Goal: Task Accomplishment & Management: Complete application form

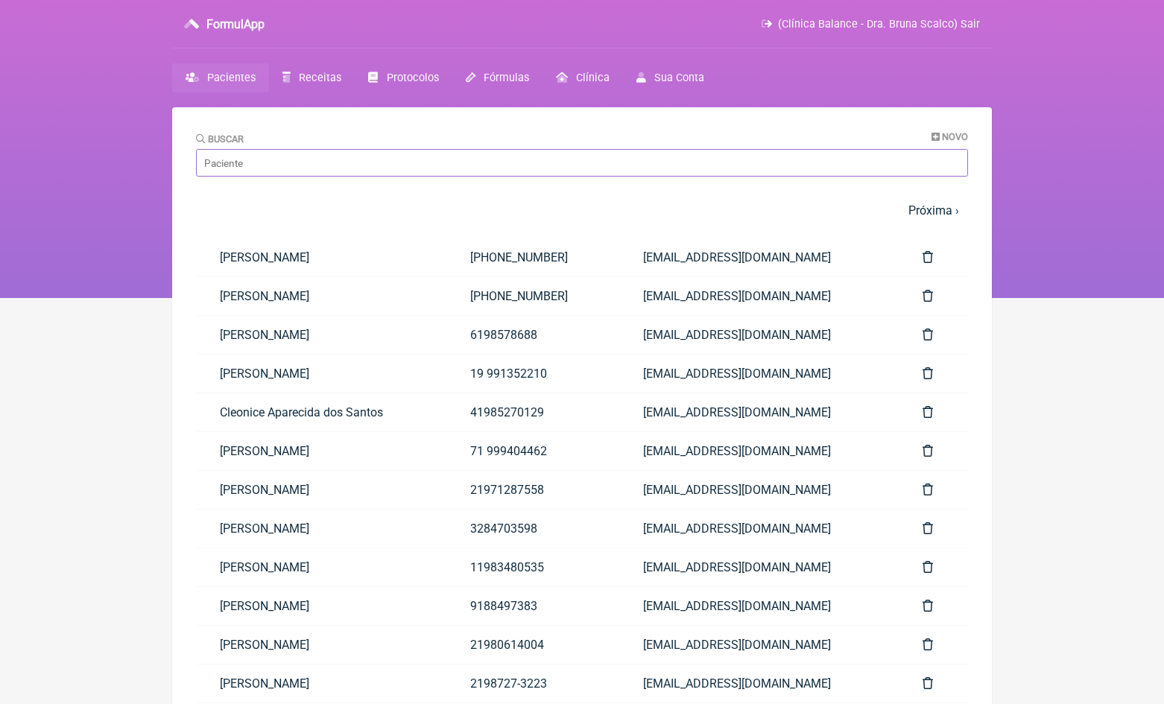
click at [335, 167] on input "Buscar" at bounding box center [582, 163] width 772 height 28
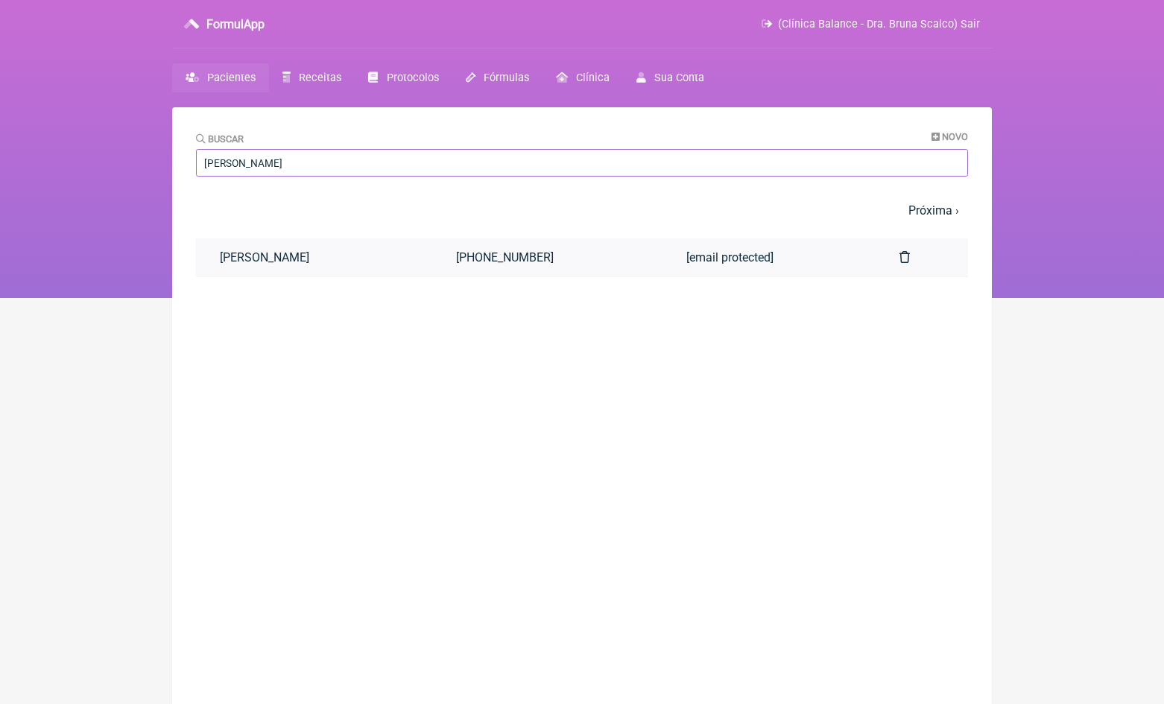
type input "Marcia romero"
click at [287, 256] on link "[PERSON_NAME]" at bounding box center [314, 257] width 236 height 38
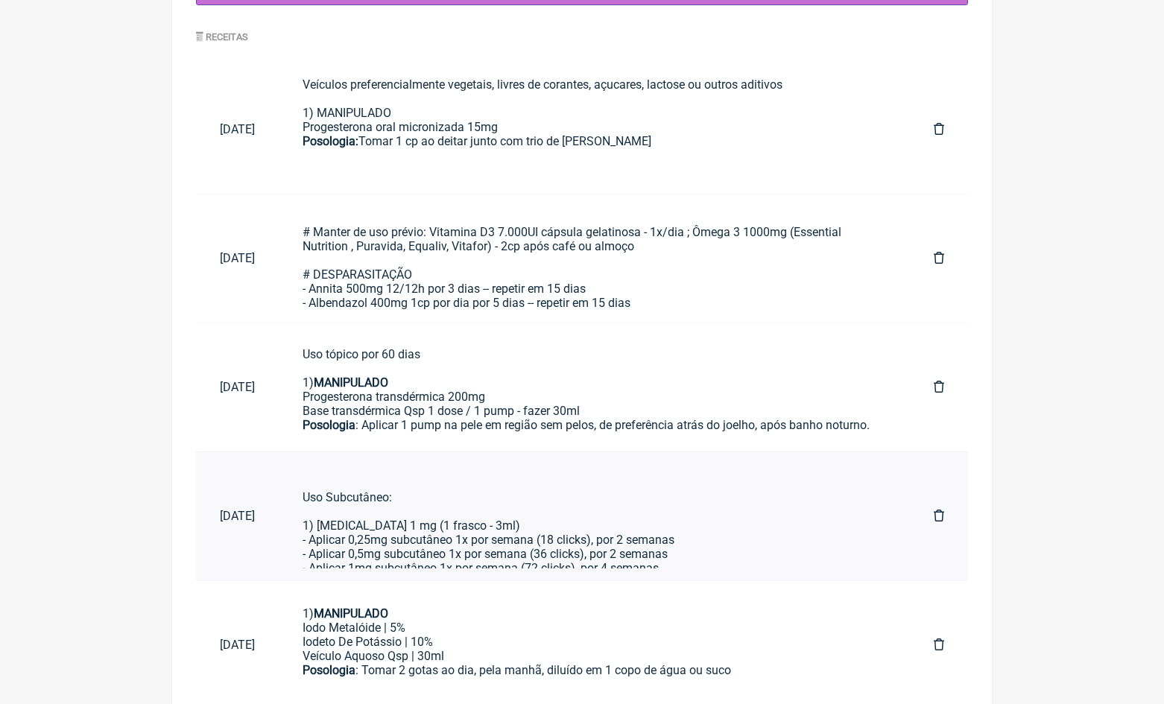
click at [506, 530] on div "Uso Subcutâneo: 1) Ozempic 1 mg (1 frasco - 3ml) - Aplicar 0,25mg subcutâneo 1x…" at bounding box center [595, 561] width 584 height 142
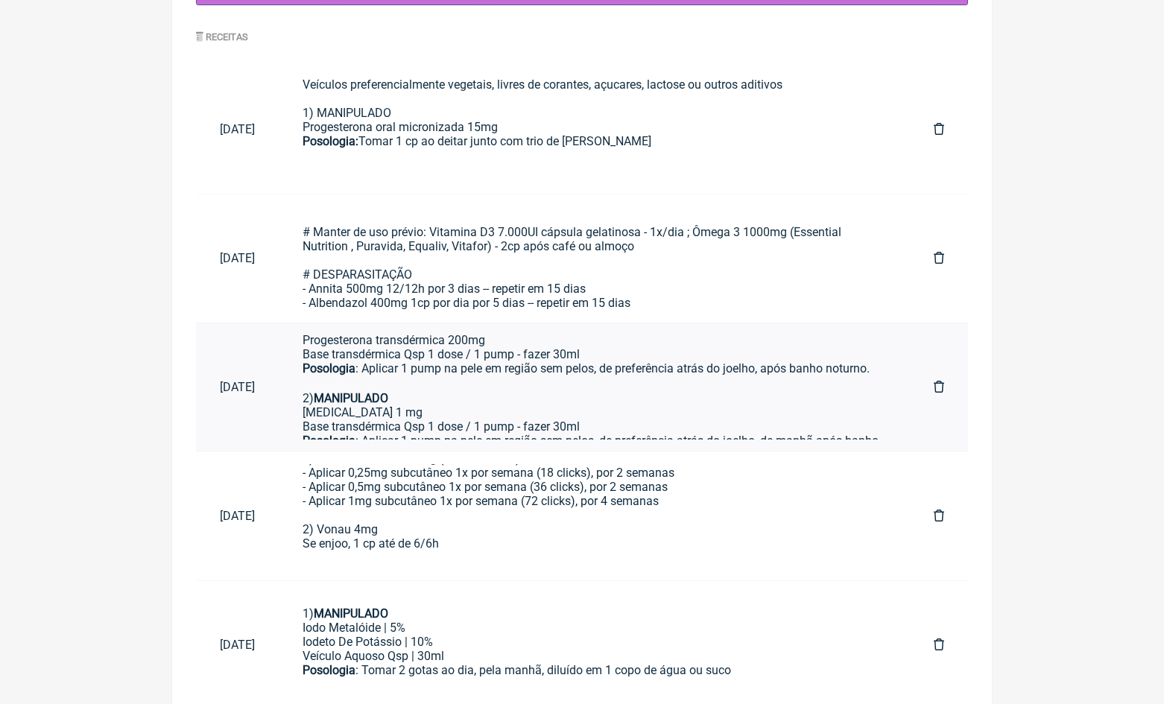
scroll to position [83, 0]
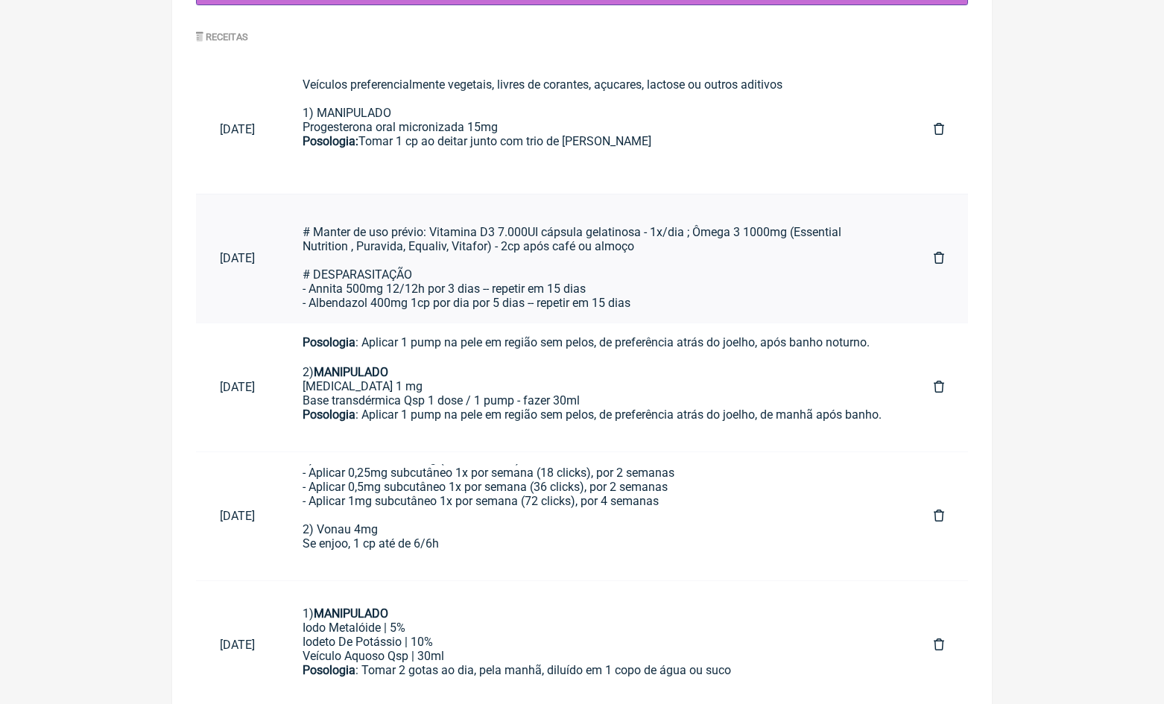
click at [510, 241] on div "# Manter de uso prévio: Vitamina D3 7.000UI cápsula gelatinosa - 1x/dia ; Ômega…" at bounding box center [595, 260] width 584 height 127
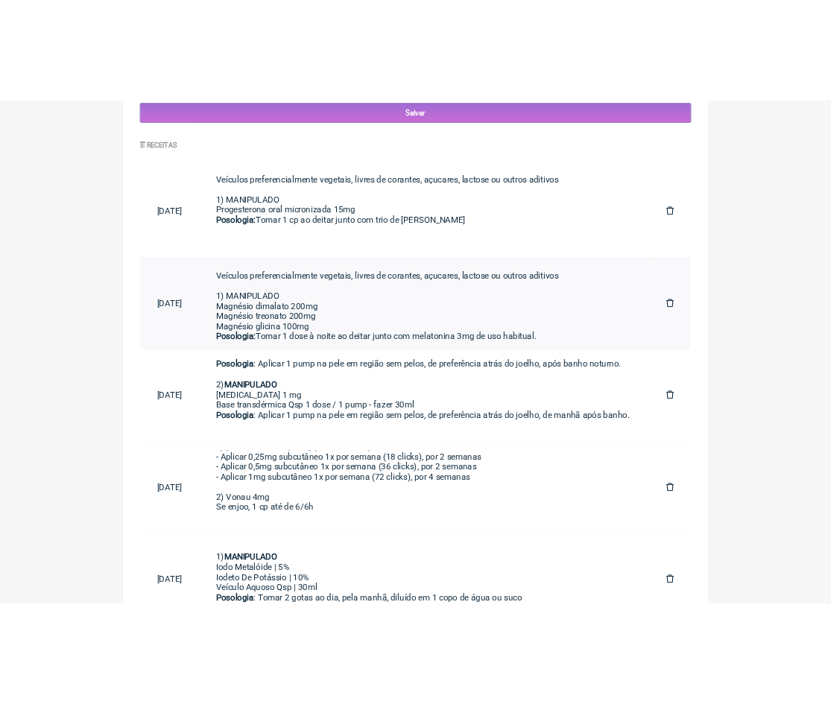
scroll to position [0, 0]
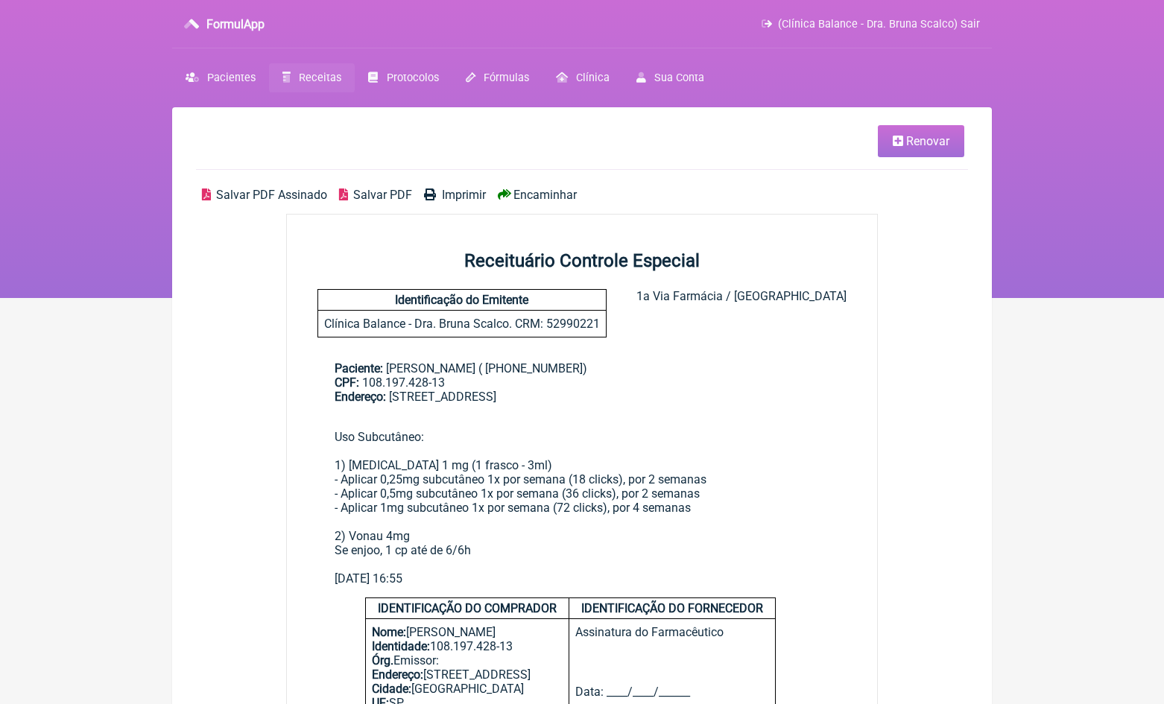
click at [932, 138] on span "Renovar" at bounding box center [927, 141] width 43 height 14
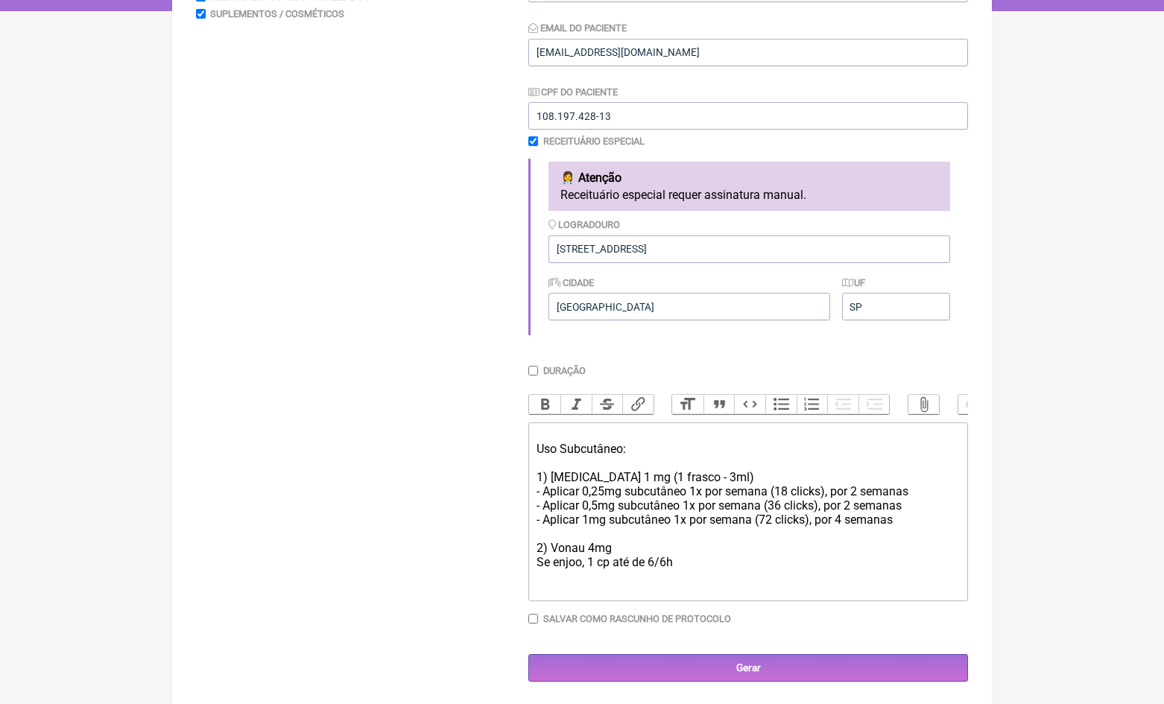
scroll to position [285, 0]
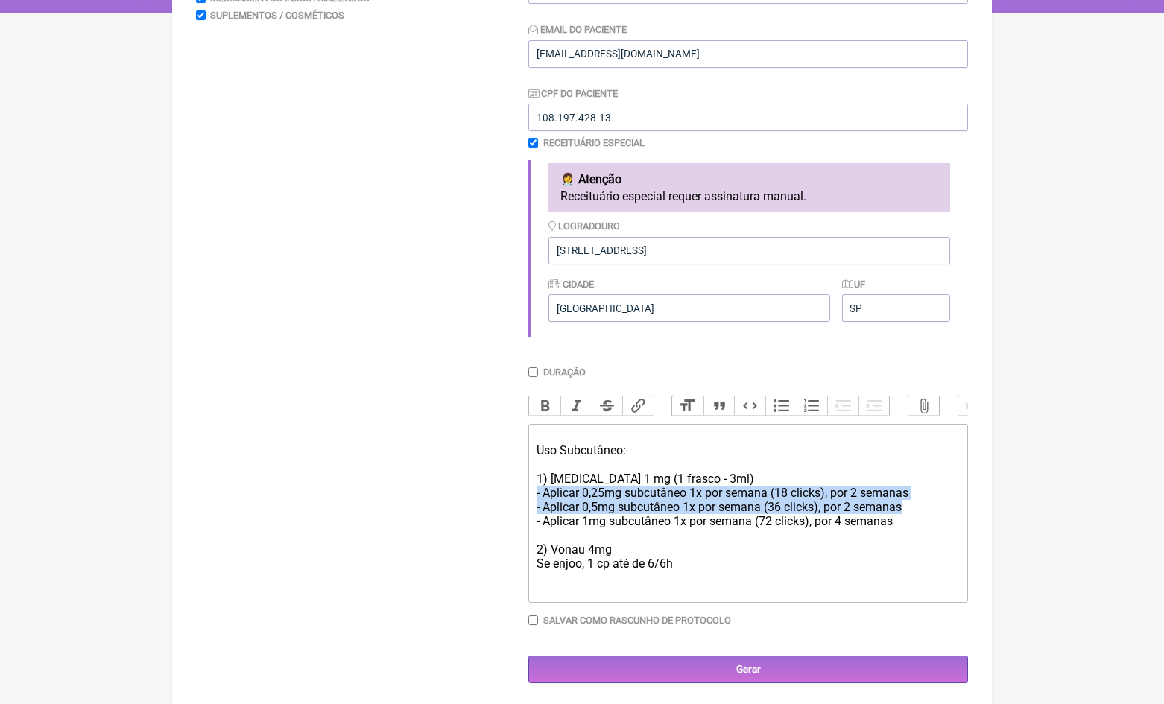
drag, startPoint x: 929, startPoint y: 499, endPoint x: 533, endPoint y: 489, distance: 396.6
click at [533, 489] on trix-editor "Uso Subcutâneo: 1) Ozempic 1 mg (1 frasco - 3ml) - Aplicar 0,25mg subcutâneo 1x…" at bounding box center [748, 513] width 440 height 179
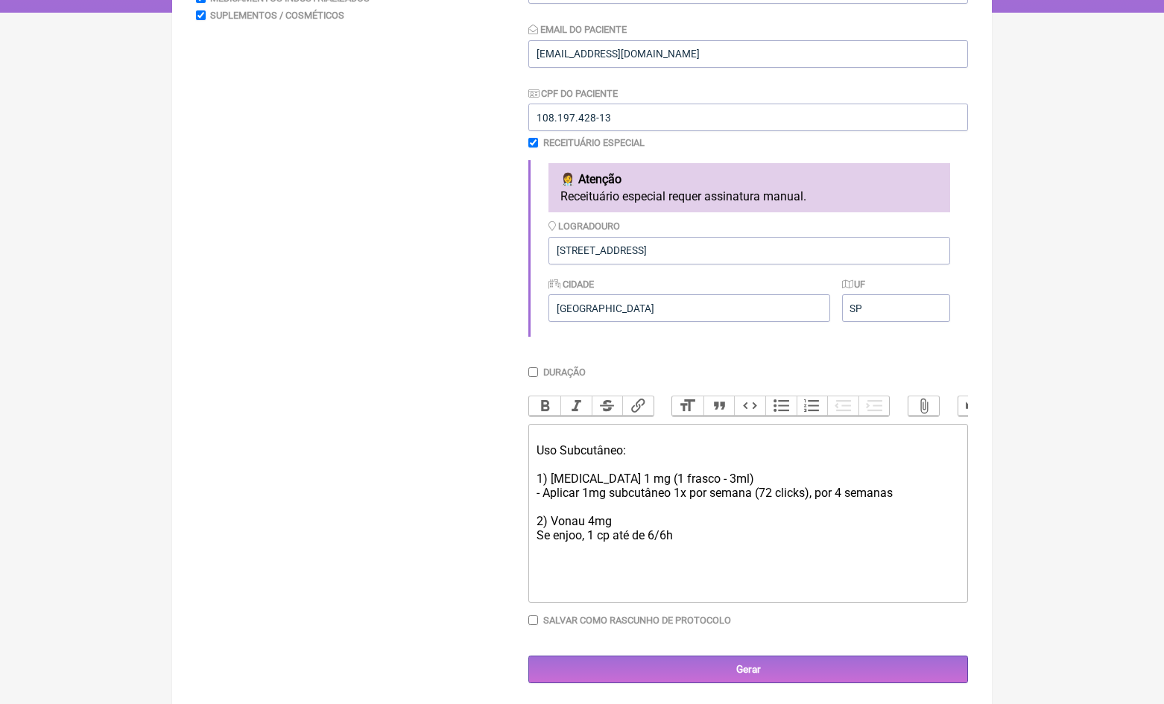
click at [683, 589] on trix-editor "Uso Subcutâneo: 1) Ozempic 1 mg (1 frasco - 3ml) - Aplicar 1mg subcutâneo 1x po…" at bounding box center [748, 513] width 440 height 179
type trix-editor "<div><br></div><div>Uso Subcutâneo:<br><br>1) Ozempic 1 mg (1 frasco - 3ml)<br>…"
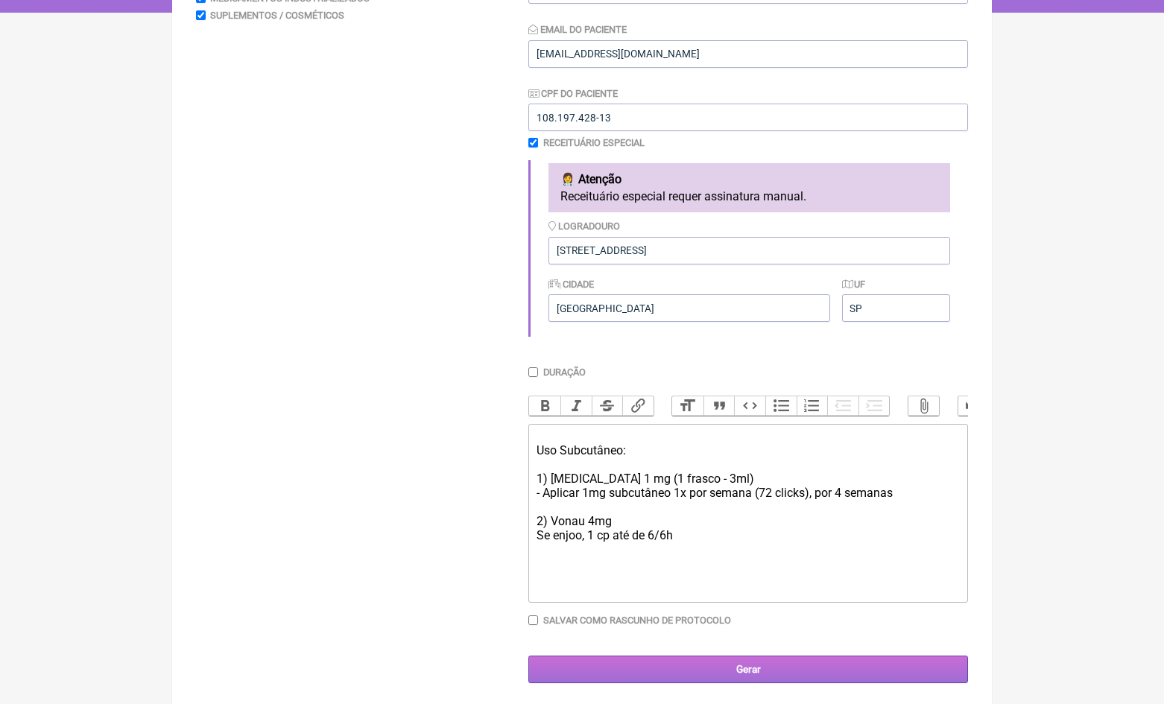
click at [726, 665] on input "Gerar" at bounding box center [748, 670] width 440 height 28
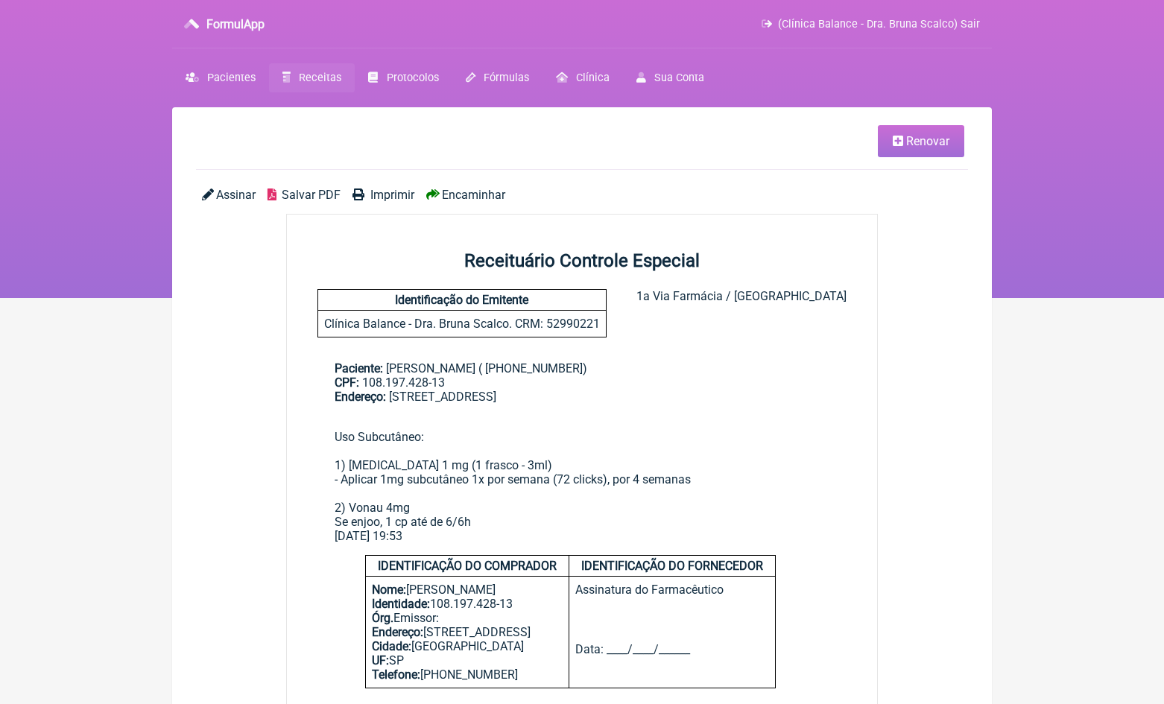
click at [233, 192] on span "Assinar" at bounding box center [235, 195] width 39 height 14
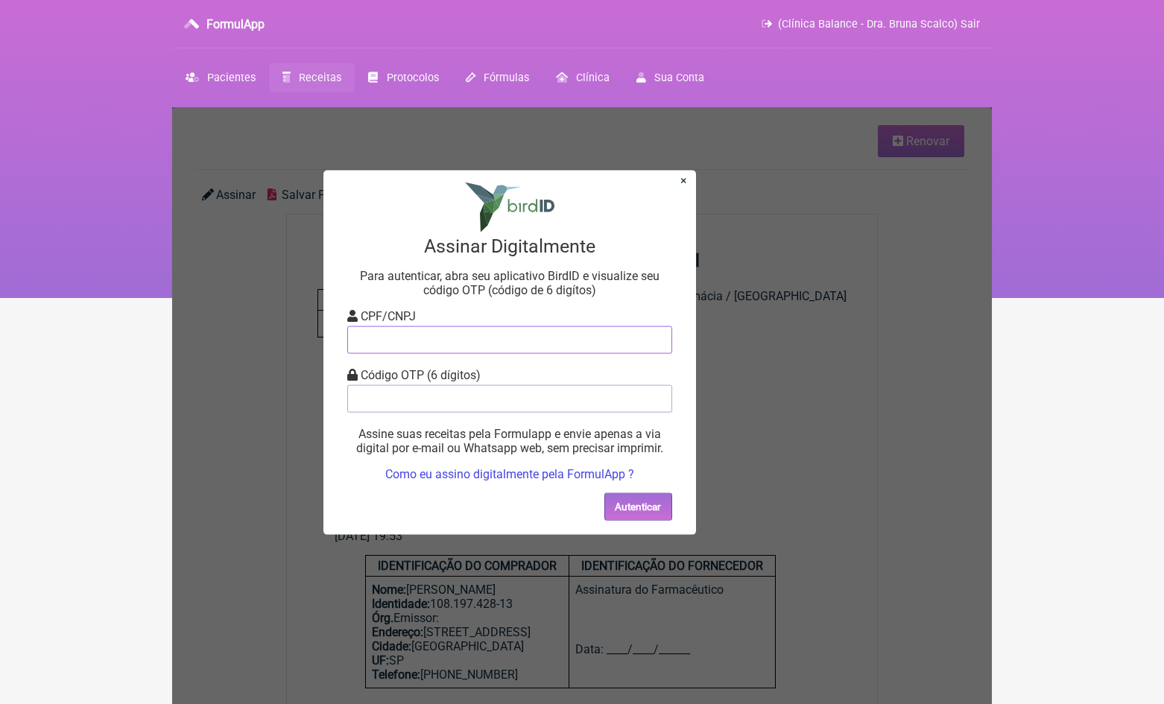
click at [440, 353] on input "tel" at bounding box center [509, 340] width 325 height 28
type input "08157885680"
click at [440, 399] on input "tel" at bounding box center [509, 399] width 325 height 28
type input "412315"
click at [641, 502] on button "Autenticar" at bounding box center [638, 507] width 68 height 28
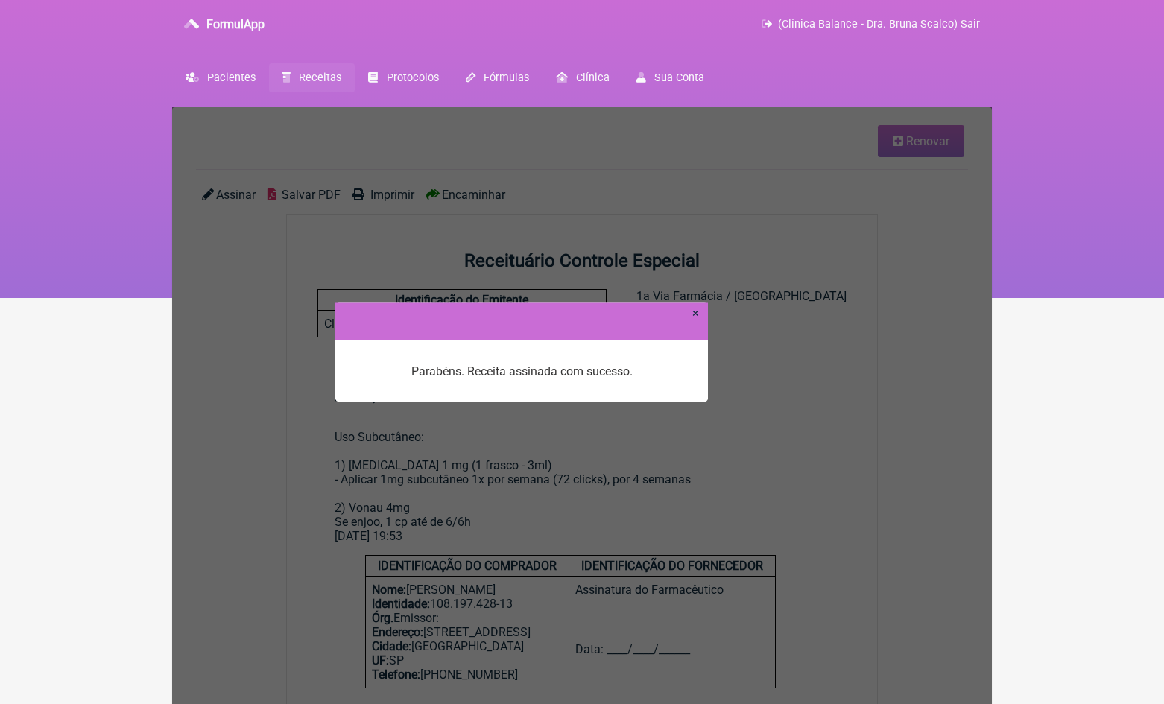
click at [695, 314] on link "×" at bounding box center [695, 313] width 7 height 14
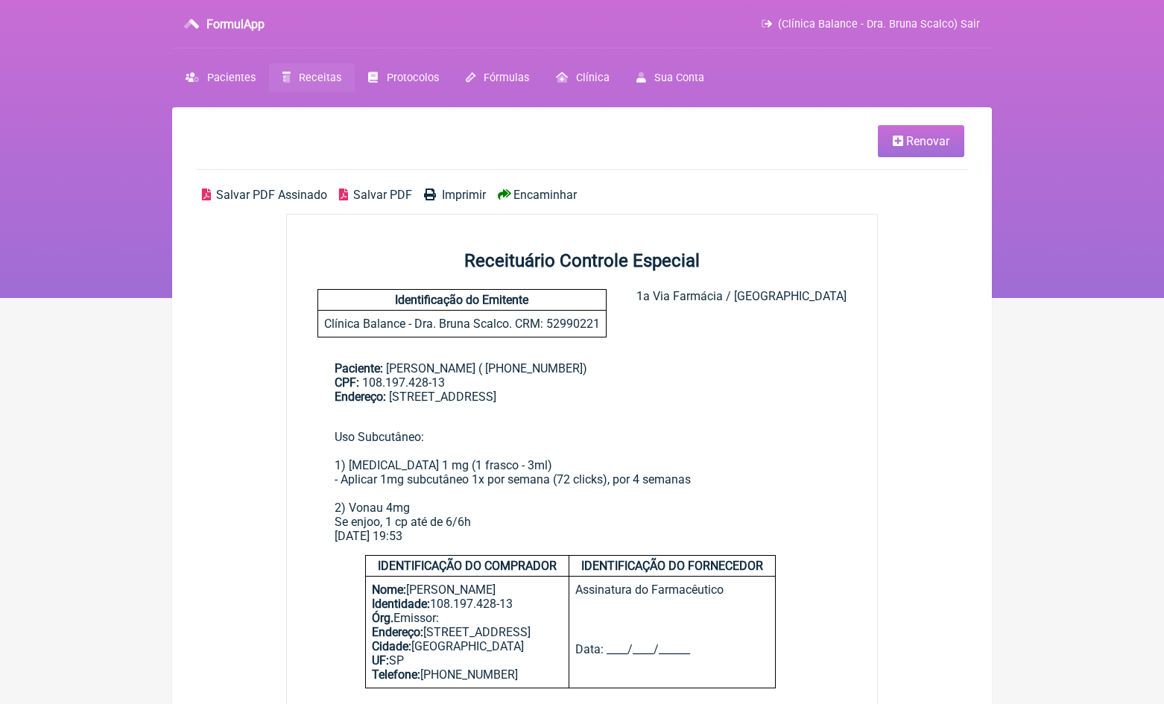
click at [544, 192] on span "Encaminhar" at bounding box center [544, 195] width 63 height 14
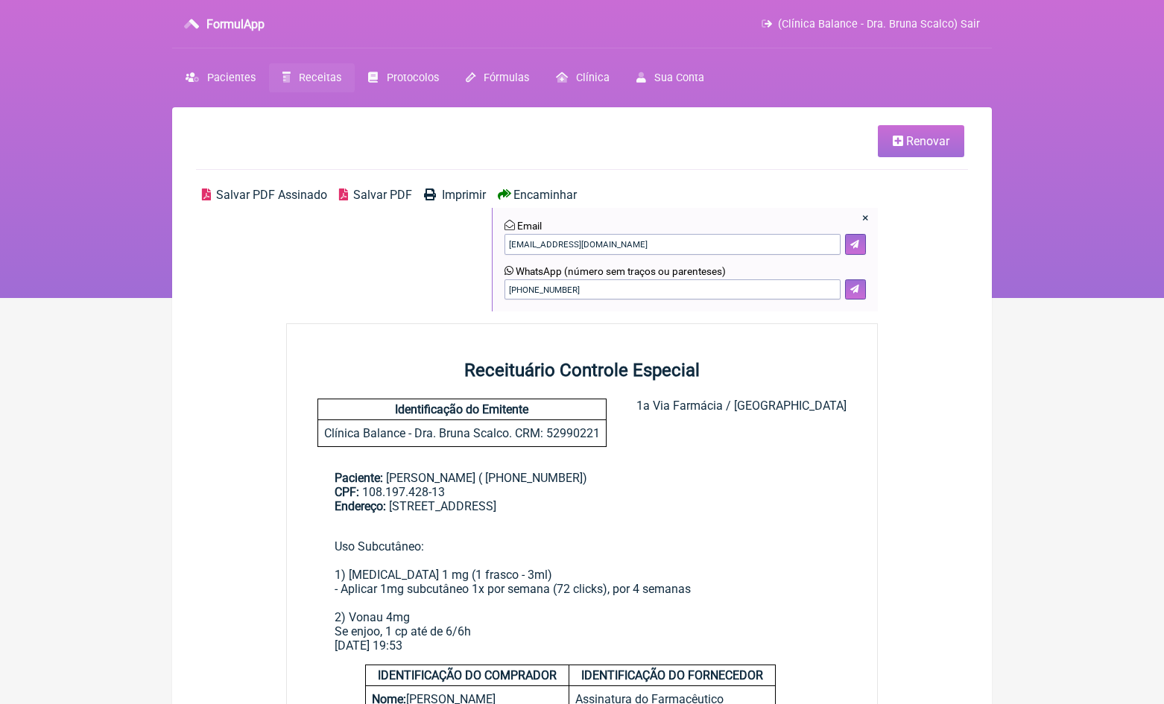
click at [307, 196] on span "Salvar PDF Assinado" at bounding box center [271, 195] width 111 height 14
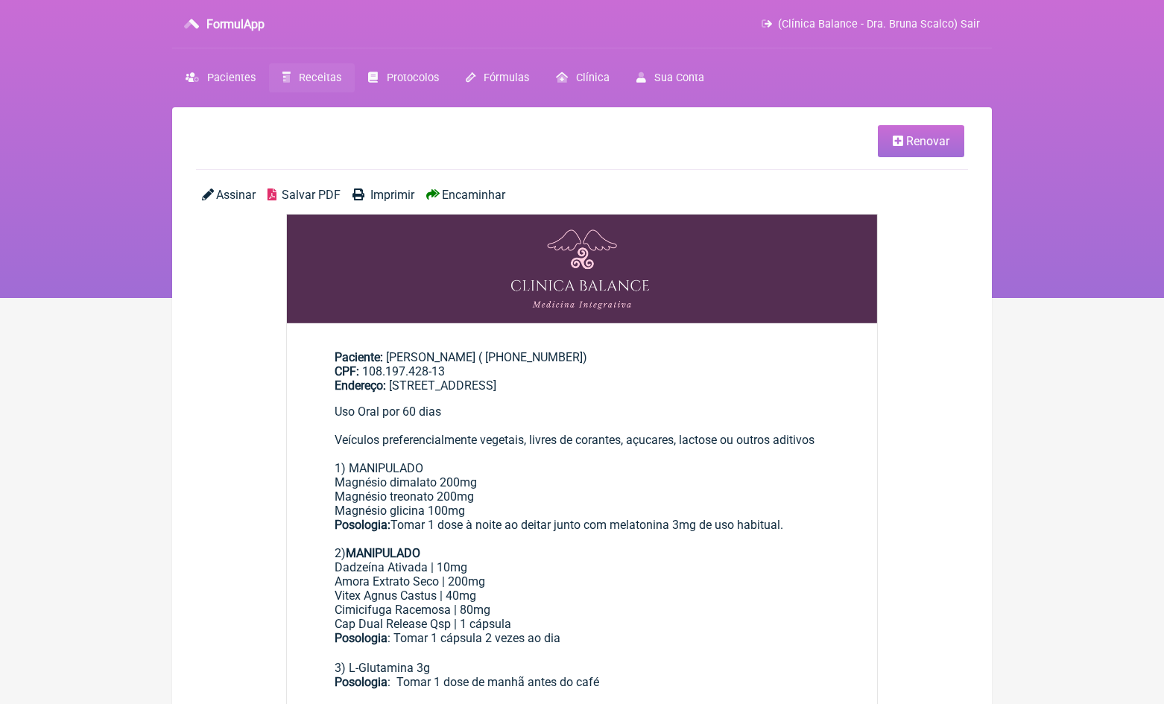
click at [945, 137] on span "Renovar" at bounding box center [927, 141] width 43 height 14
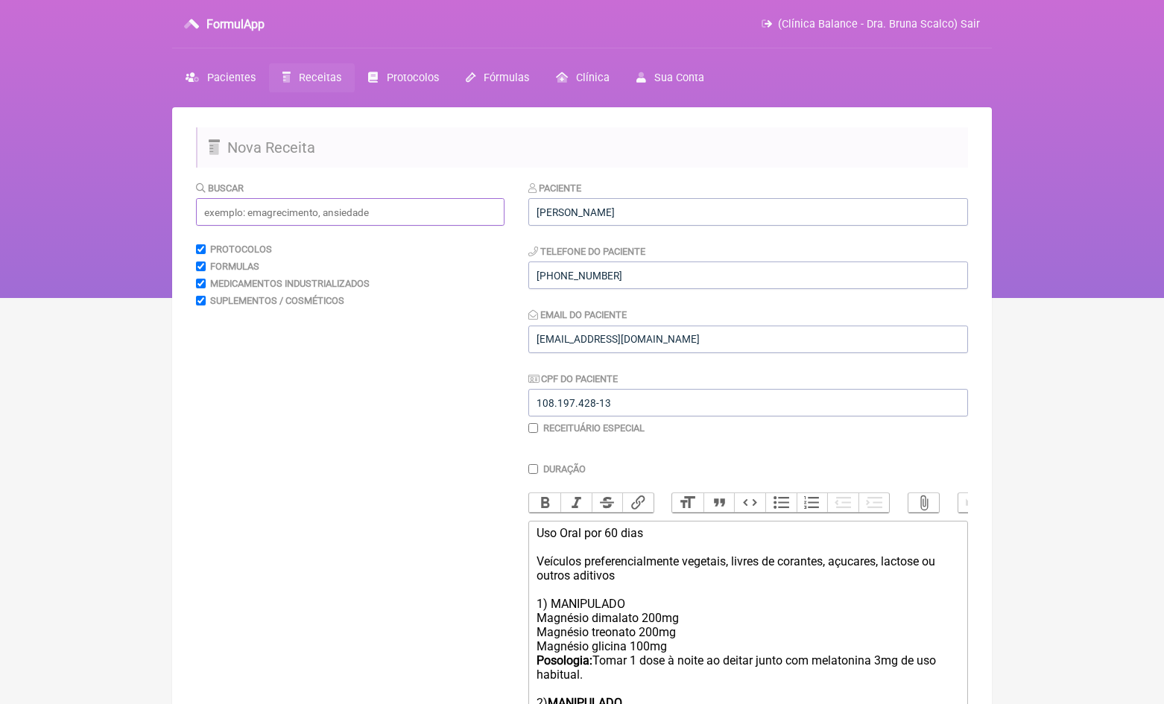
click at [244, 216] on input "text" at bounding box center [350, 212] width 309 height 28
click at [244, 215] on input "text" at bounding box center [350, 212] width 309 height 28
click at [241, 207] on input "text" at bounding box center [350, 212] width 309 height 28
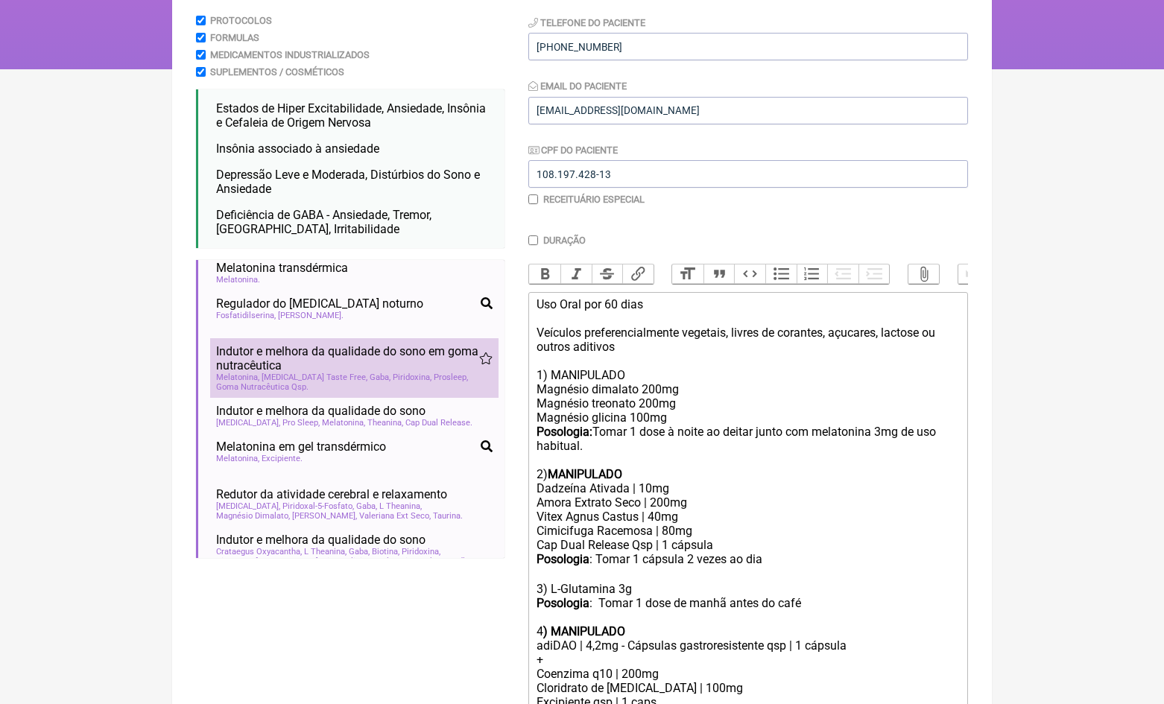
scroll to position [883, 0]
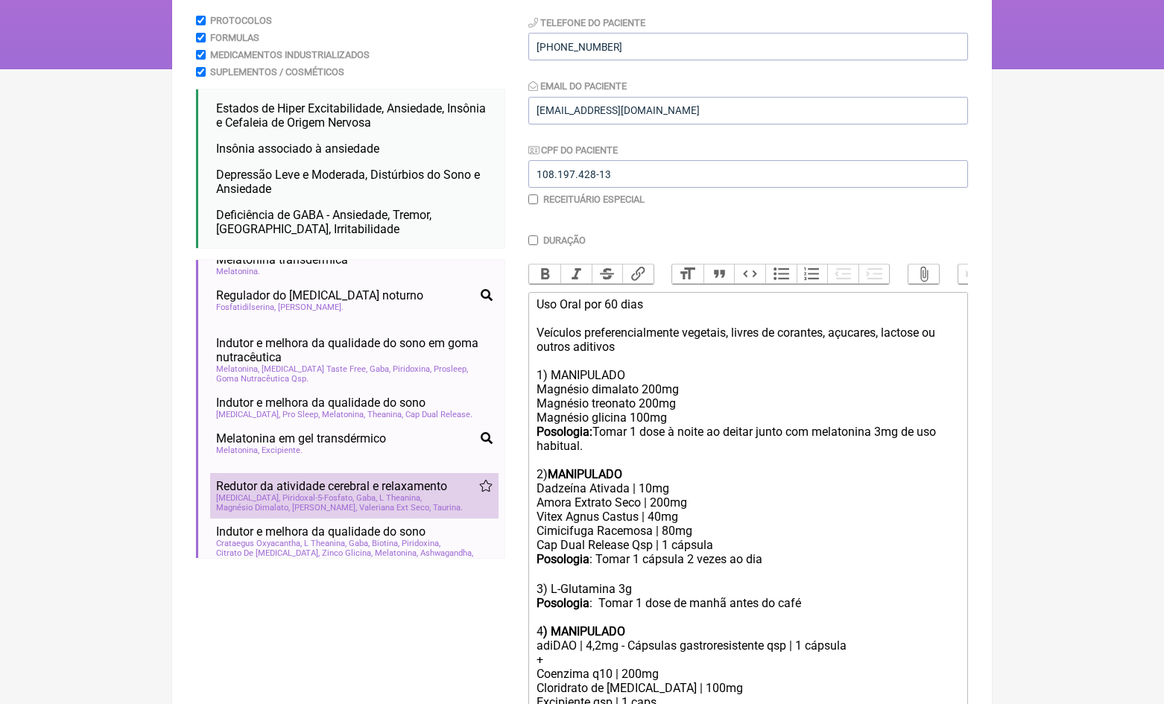
type input "insônia"
click at [359, 503] on span "Valeriana Ext Seco" at bounding box center [395, 508] width 72 height 10
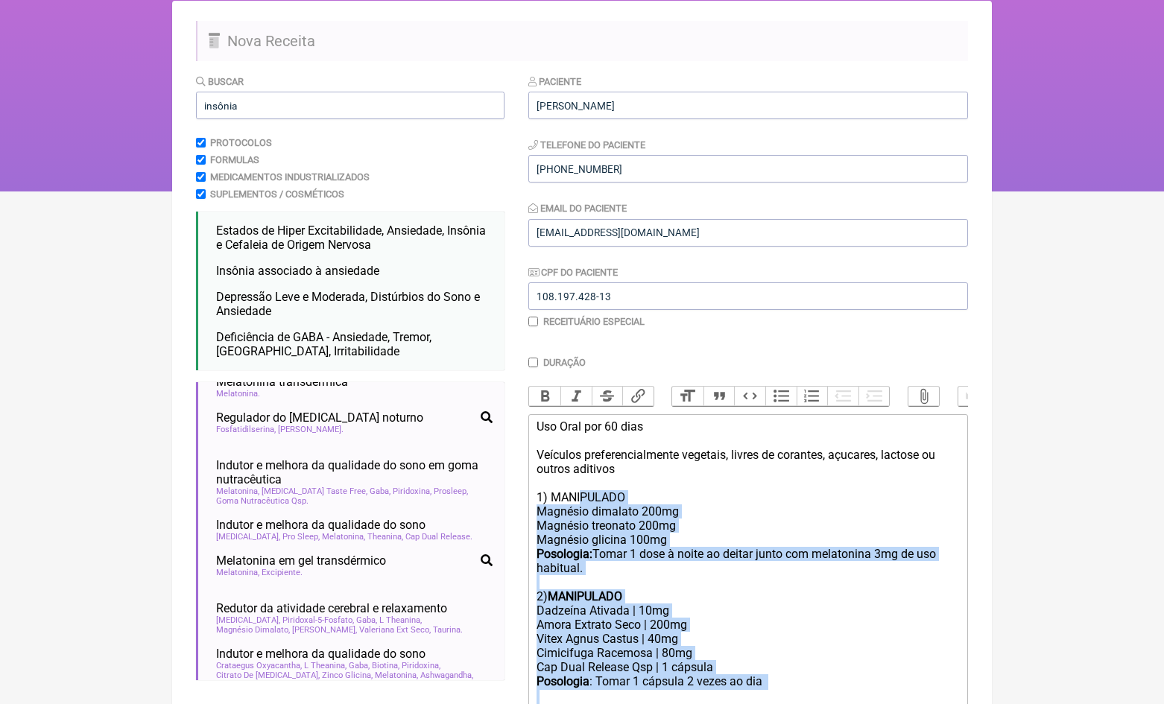
scroll to position [107, 0]
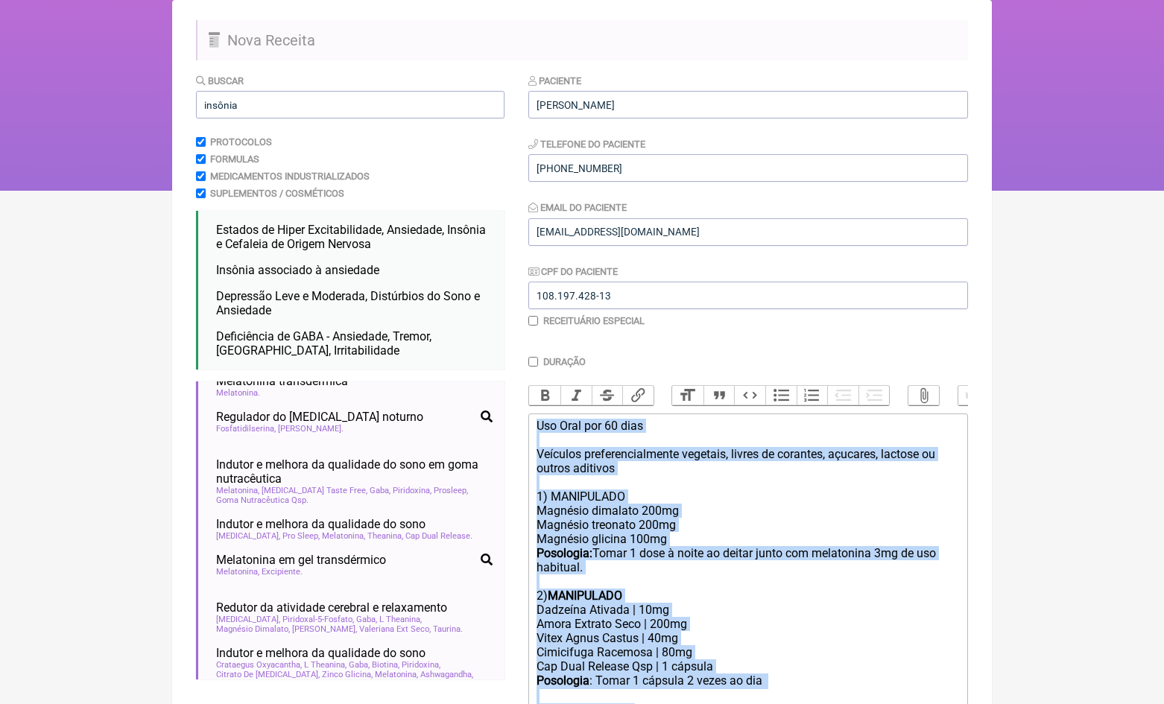
drag, startPoint x: 579, startPoint y: 449, endPoint x: 551, endPoint y: 373, distance: 80.4
click at [672, 472] on div "Uso Oral por 60 dias Veículos preferencialmente vegetais, livres de corantes, a…" at bounding box center [748, 511] width 423 height 184
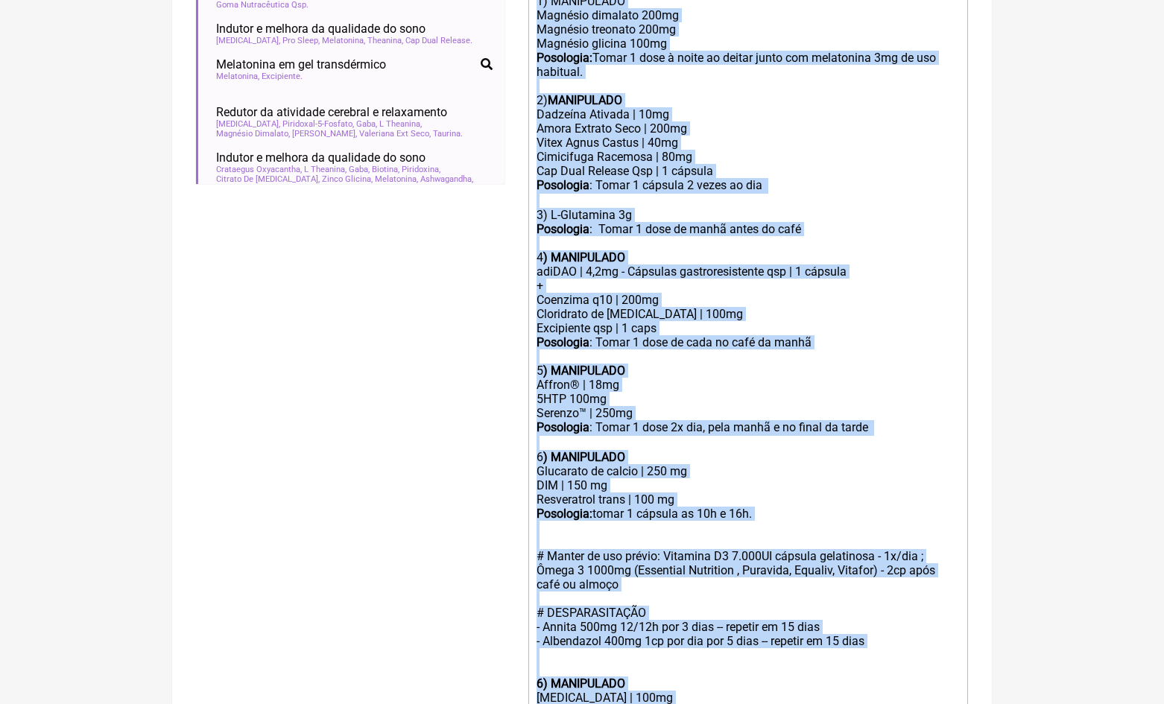
scroll to position [642, 0]
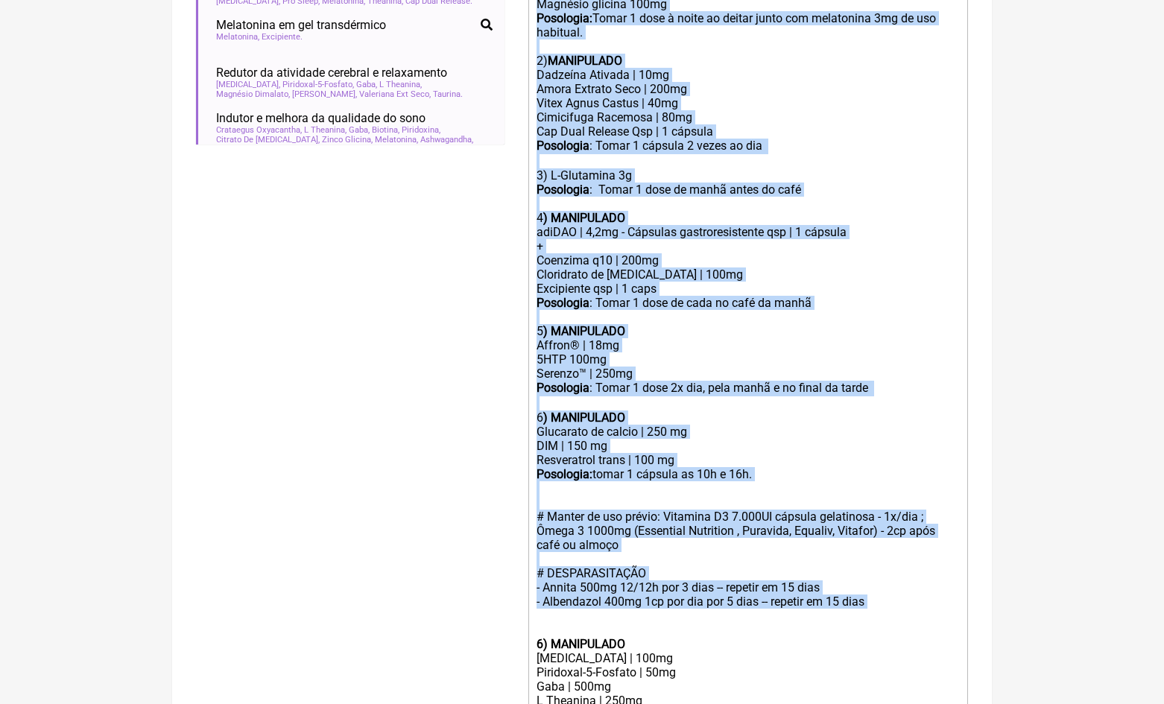
drag, startPoint x: 537, startPoint y: 488, endPoint x: 881, endPoint y: 571, distance: 353.4
click at [881, 571] on trix-editor "Uso Oral por 60 dias Veículos preferencialmente vegetais, livres de corantes, a…" at bounding box center [748, 340] width 440 height 922
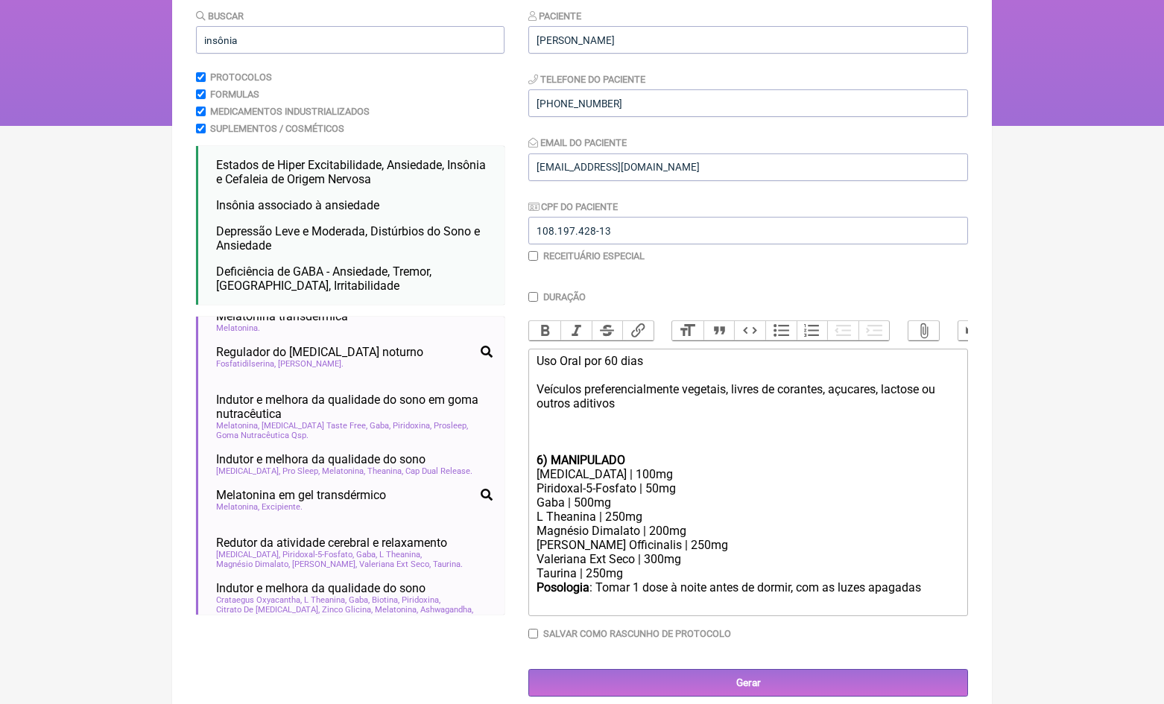
scroll to position [159, 0]
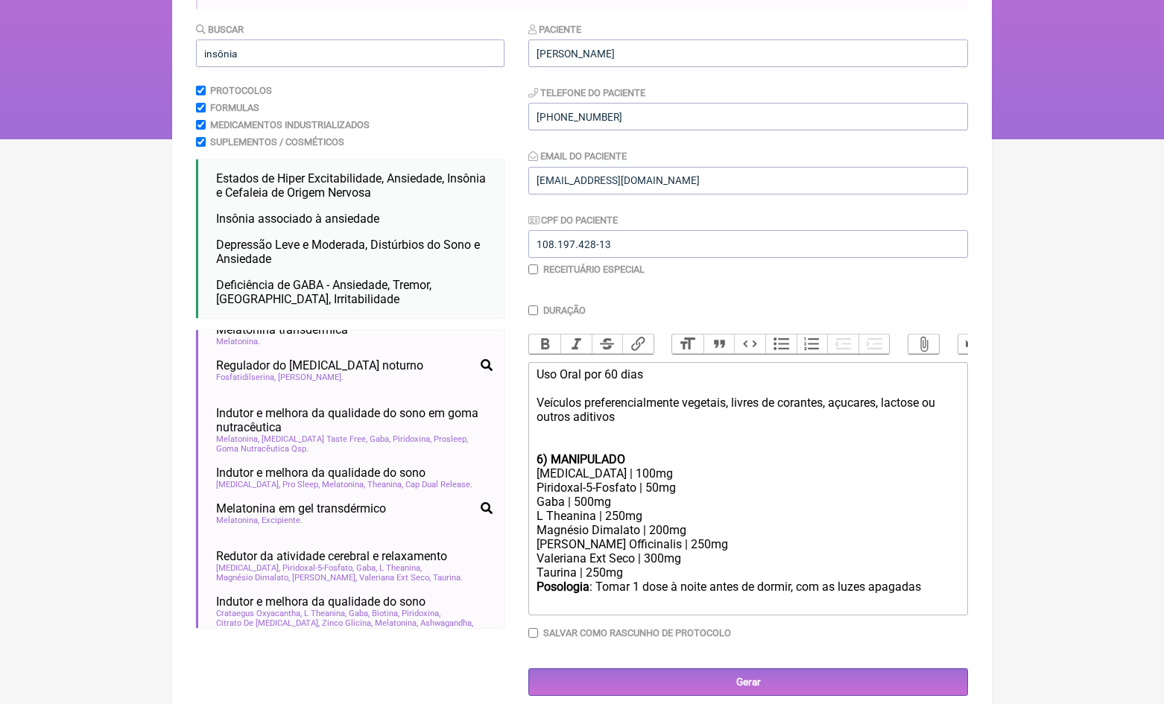
click at [542, 458] on strong "6) MANIPULADO" at bounding box center [581, 459] width 89 height 14
drag, startPoint x: 654, startPoint y: 508, endPoint x: 505, endPoint y: 506, distance: 149.1
click at [505, 506] on form "Buscar insônia Protocolos Formulas Medicamentos Industrializados Suplementos / …" at bounding box center [582, 359] width 772 height 674
click at [613, 509] on div "L Theanina | 250mg" at bounding box center [748, 516] width 423 height 14
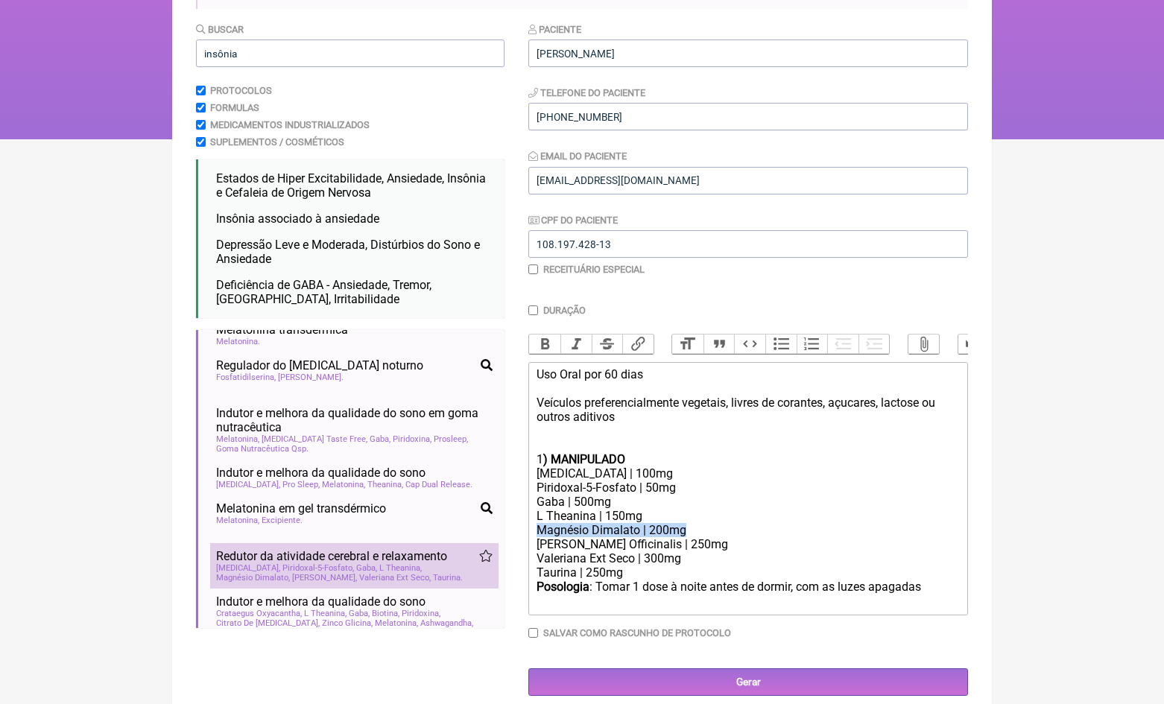
drag, startPoint x: 695, startPoint y: 522, endPoint x: 460, endPoint y: 522, distance: 234.7
click at [460, 522] on form "Buscar insônia Protocolos Formulas Medicamentos Industrializados Suplementos / …" at bounding box center [582, 359] width 772 height 674
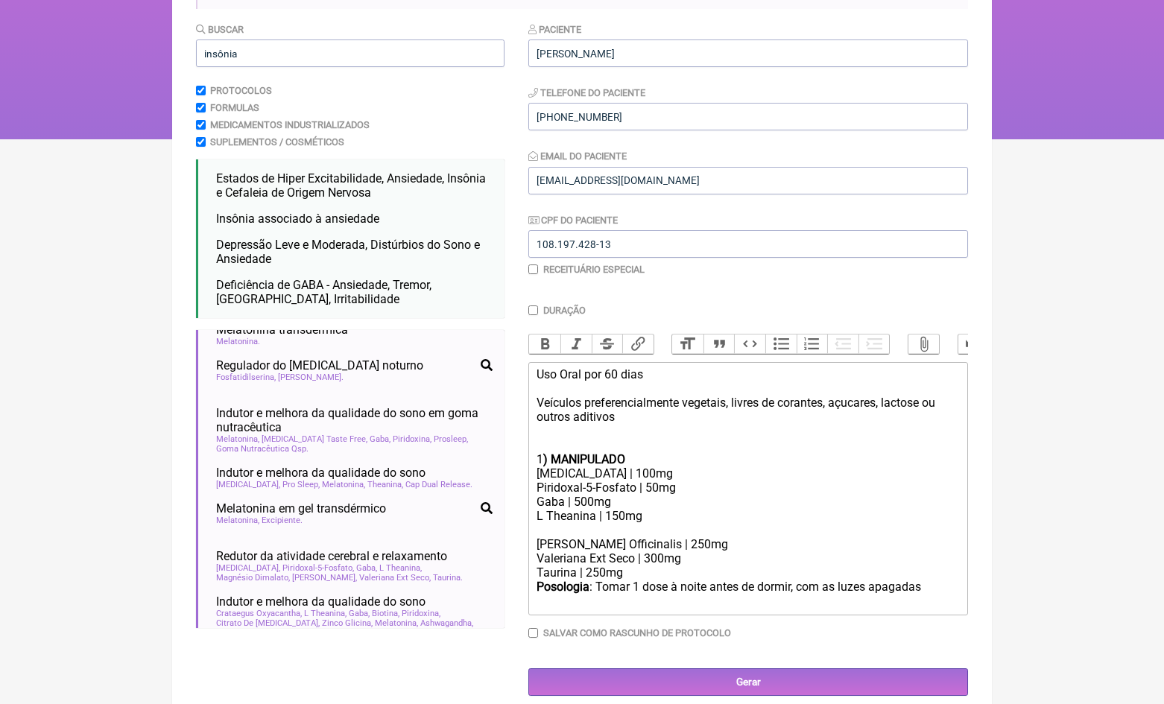
scroll to position [145, 0]
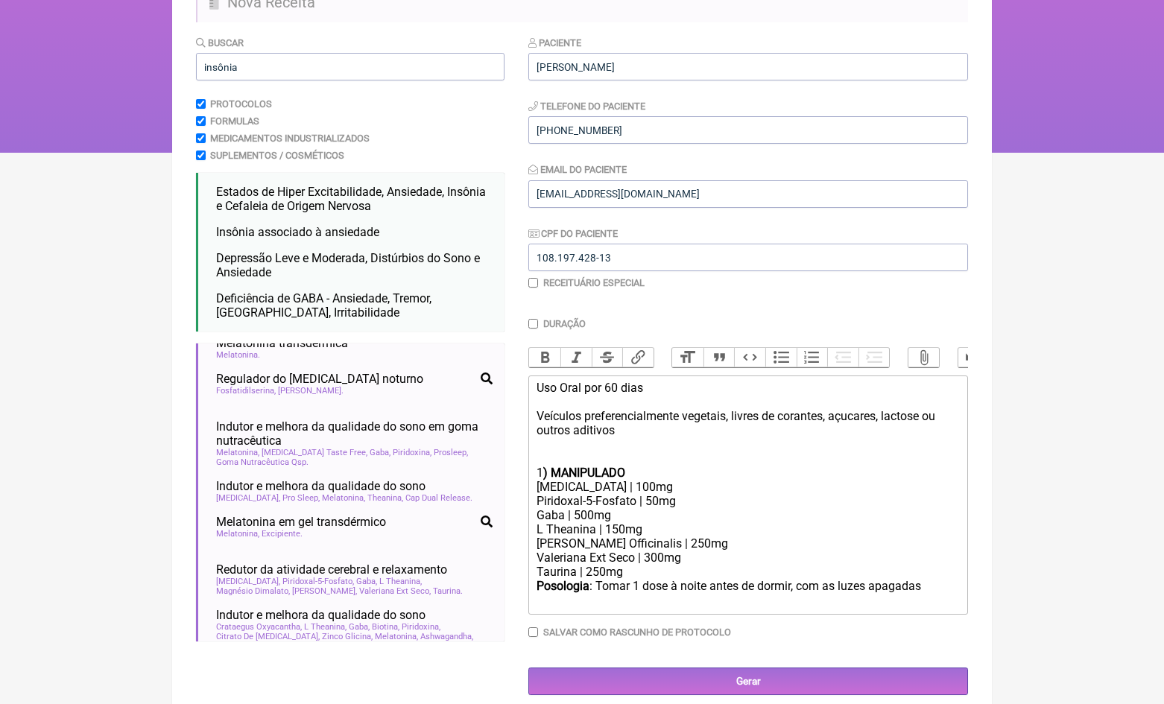
click at [652, 551] on div "Valeriana Ext Seco | 300mg" at bounding box center [748, 558] width 423 height 14
click at [657, 537] on div "Melissa Officinalis | 250mg" at bounding box center [748, 544] width 423 height 14
drag, startPoint x: 694, startPoint y: 531, endPoint x: 429, endPoint y: 525, distance: 265.4
click at [440, 531] on form "Buscar insônia Protocolos Formulas Medicamentos Industrializados Suplementos / …" at bounding box center [582, 365] width 772 height 660
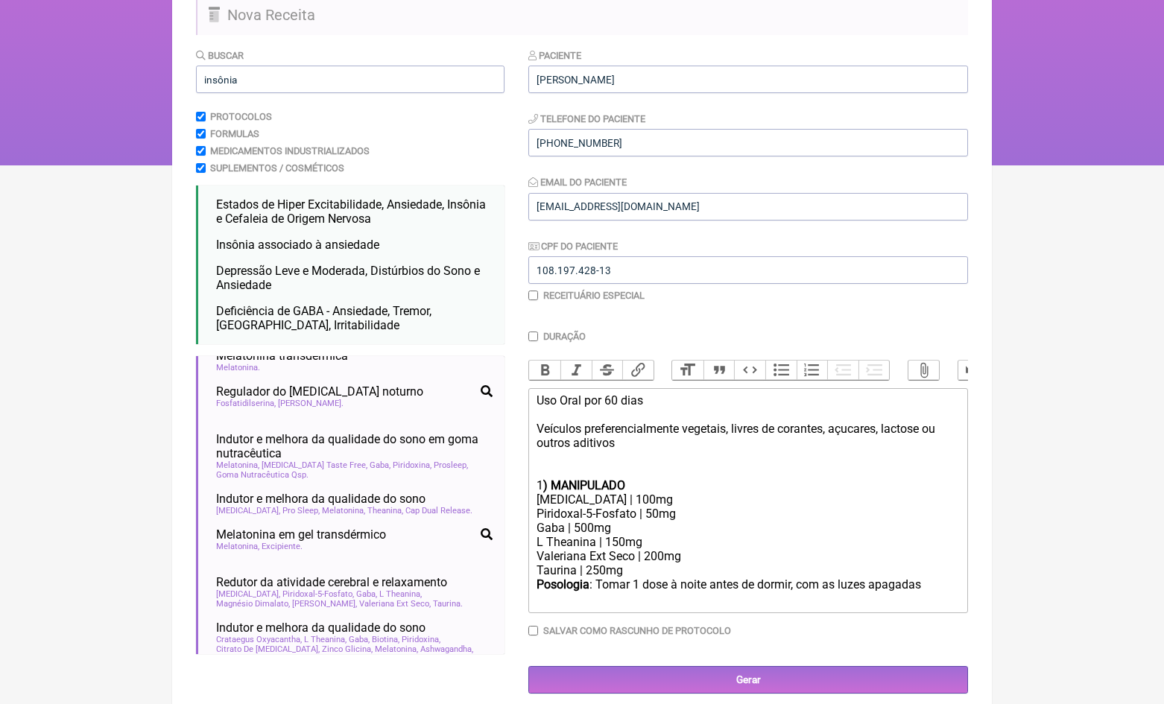
scroll to position [132, 0]
click at [949, 578] on div "Posologia : Tomar 1 dose à noite antes de dormir, com as luzes apagadas ㅤ" at bounding box center [748, 593] width 423 height 30
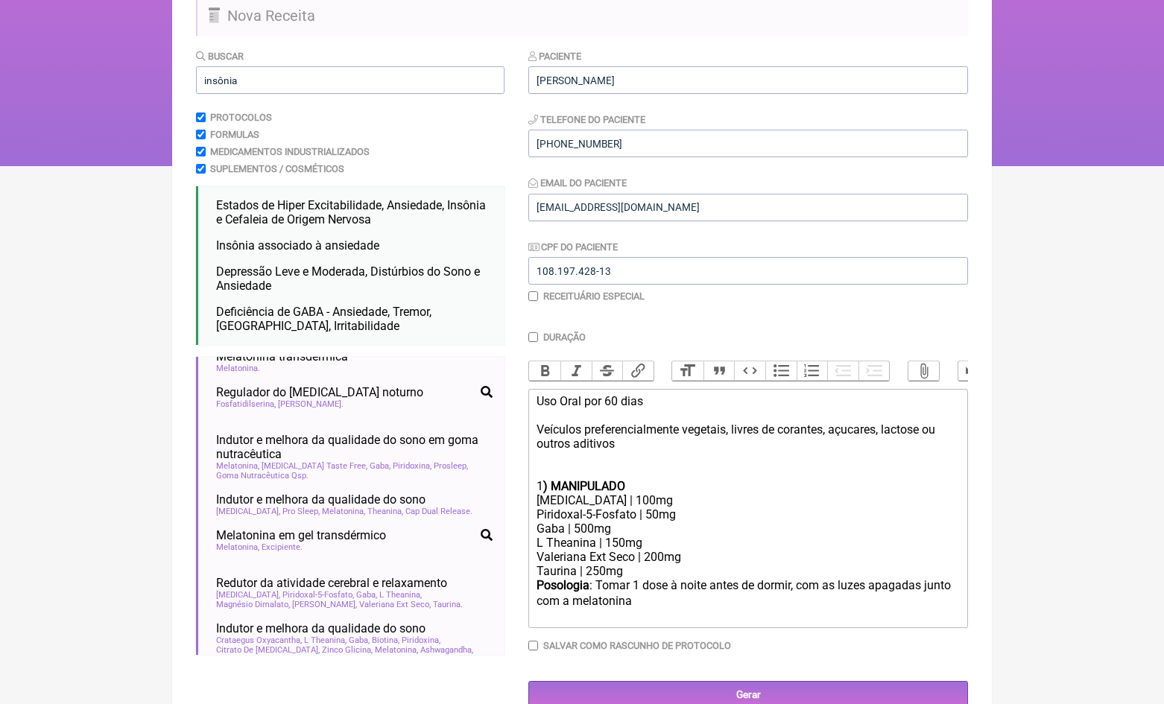
click at [613, 396] on div "Uso Oral por 60 dias Veículos preferencialmente vegetais, livres de corantes, a…" at bounding box center [748, 429] width 423 height 71
click at [686, 593] on div "Posologia : Tomar 1 dose à noite antes de dormir, com as luzes apagadas ㅤjunto …" at bounding box center [748, 600] width 423 height 44
type trix-editor "<div>Uso Oral por 30 dias<br><br>Veículos preferencialmente vegetais, livres de…"
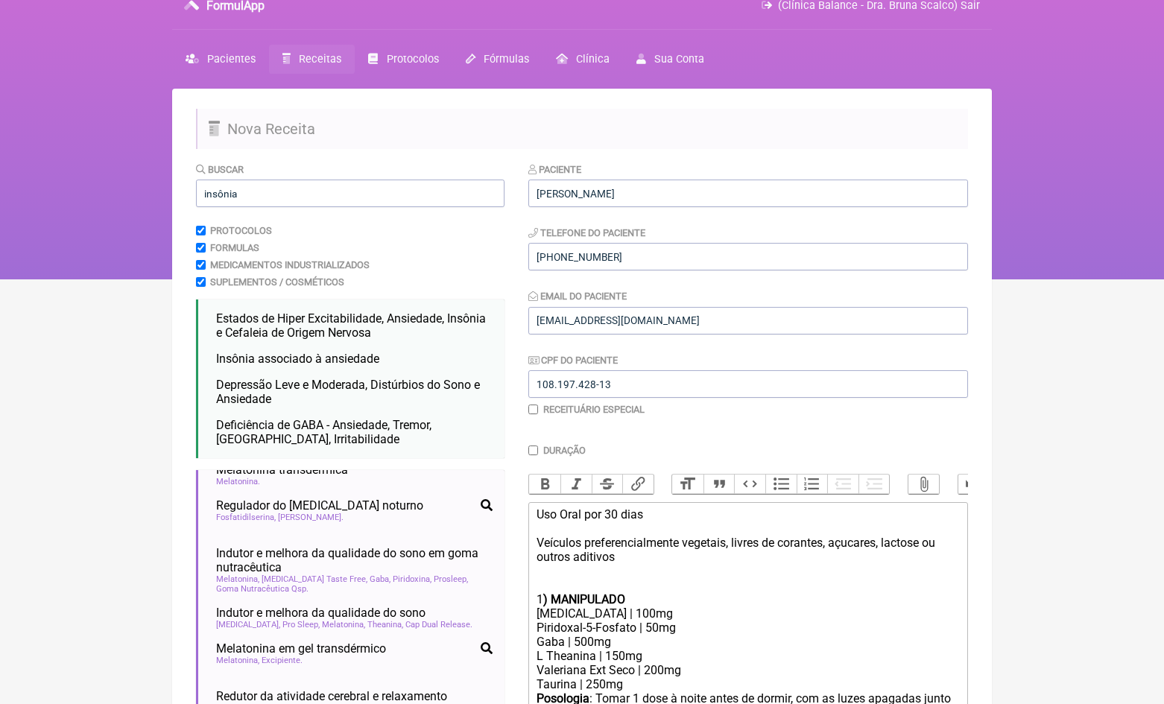
scroll to position [22, 0]
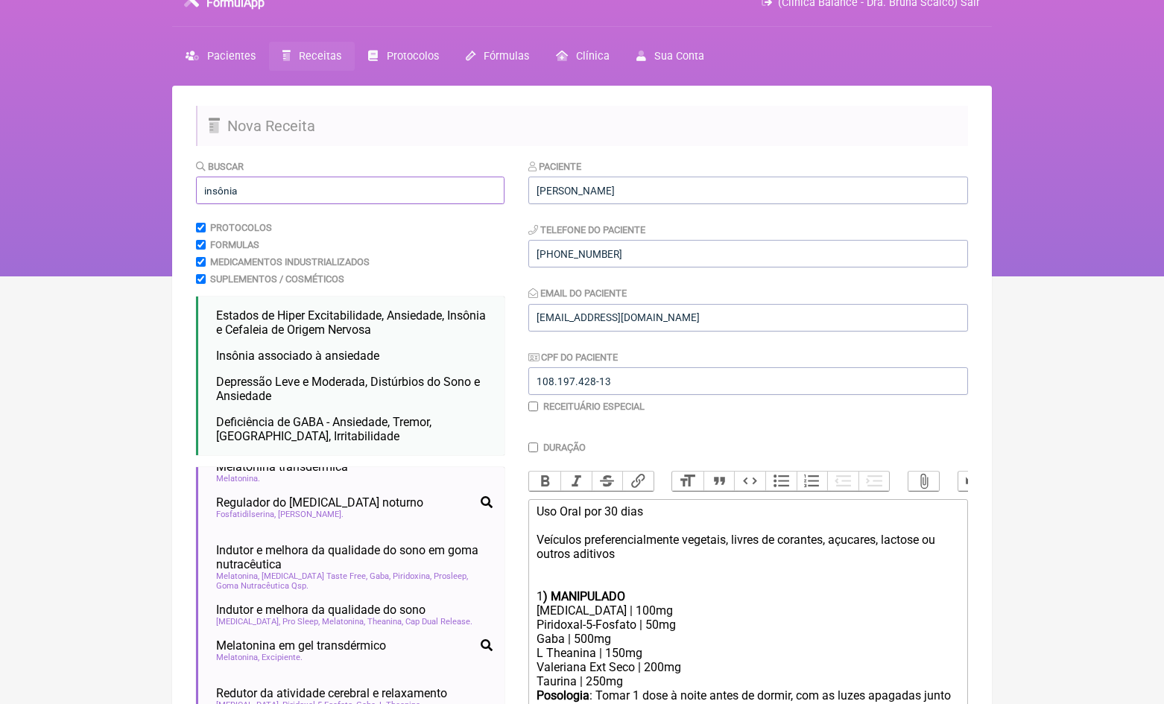
click at [297, 183] on input "insônia" at bounding box center [350, 191] width 309 height 28
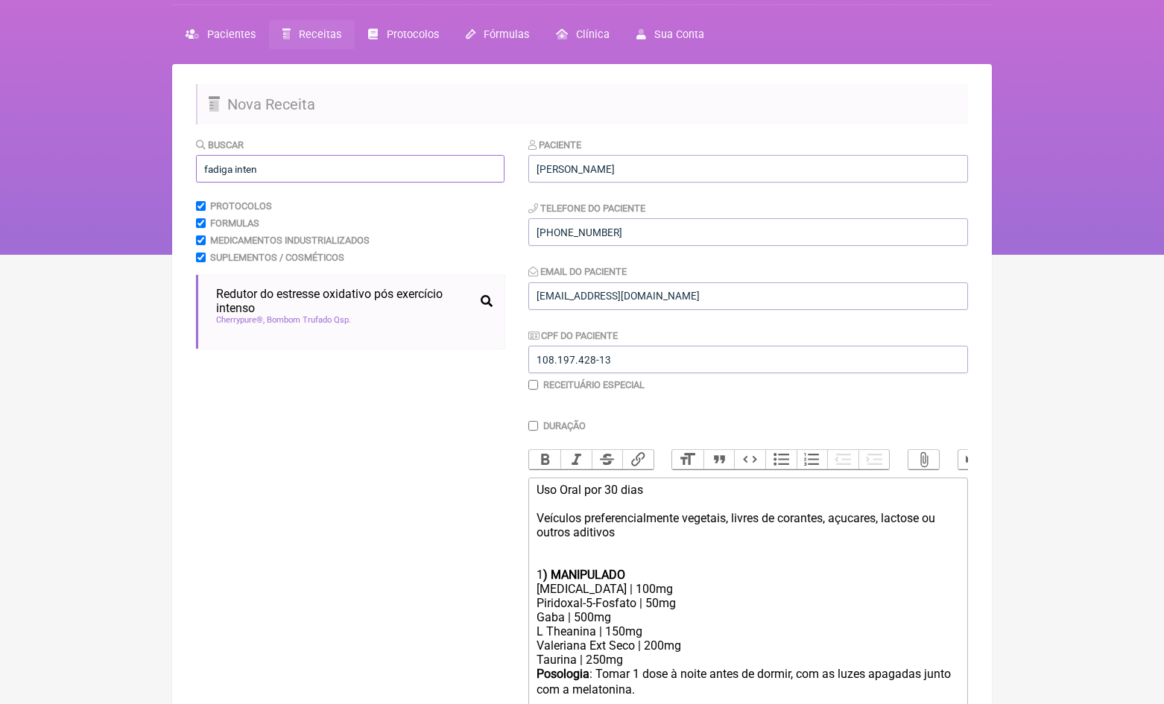
scroll to position [0, 0]
click at [253, 164] on input "fadiga inten" at bounding box center [350, 169] width 309 height 28
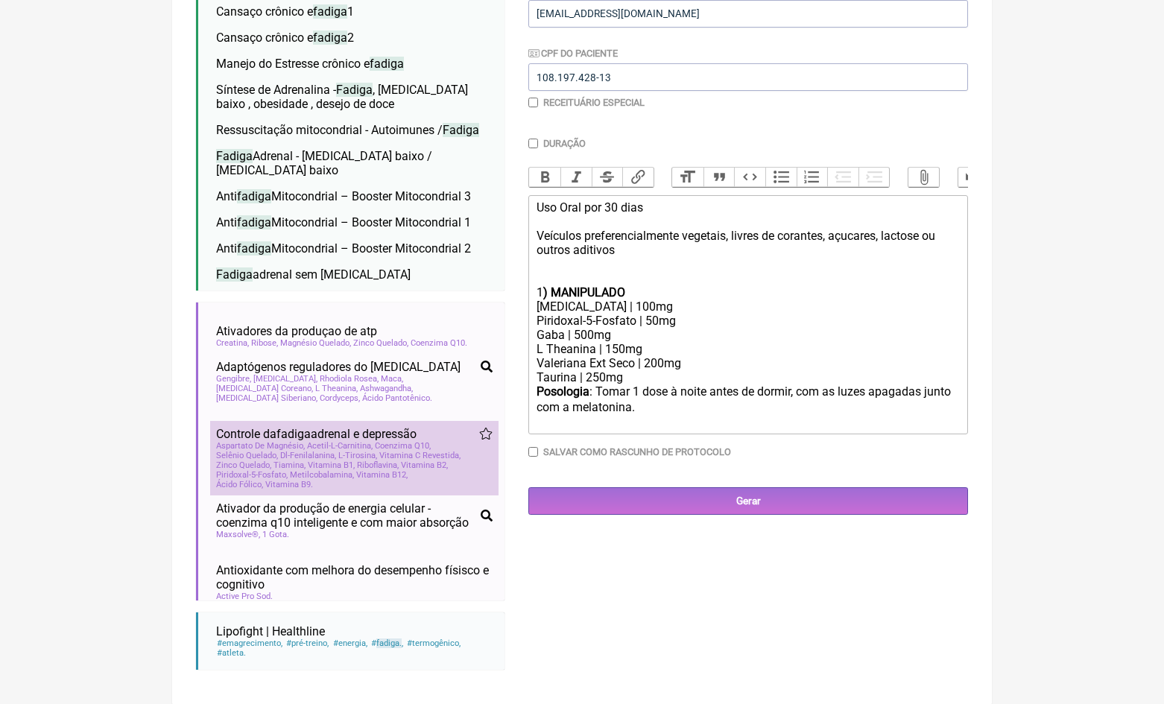
scroll to position [276, 0]
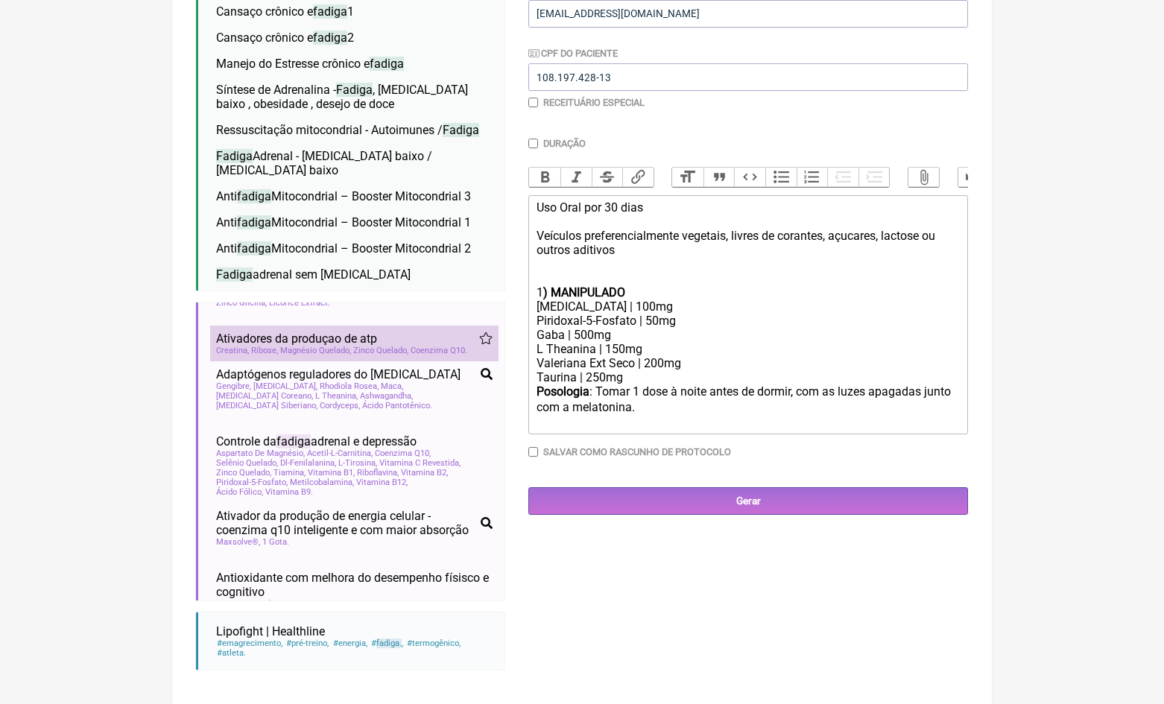
type input "fadiga"
click at [379, 346] on span "Zinco Quelado" at bounding box center [380, 351] width 55 height 10
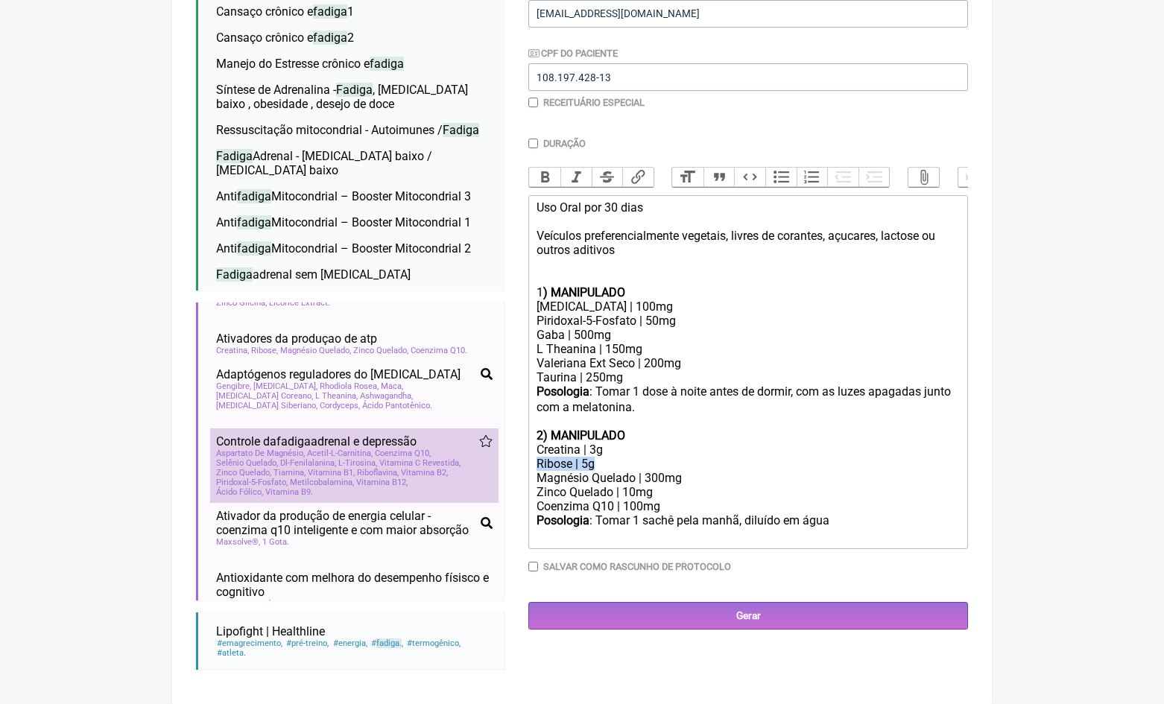
drag, startPoint x: 712, startPoint y: 452, endPoint x: 471, endPoint y: 452, distance: 240.7
click at [471, 452] on form "Buscar fadiga Protocolos Formulas Medicamentos Industrializados Suplementos / C…" at bounding box center [582, 268] width 772 height 827
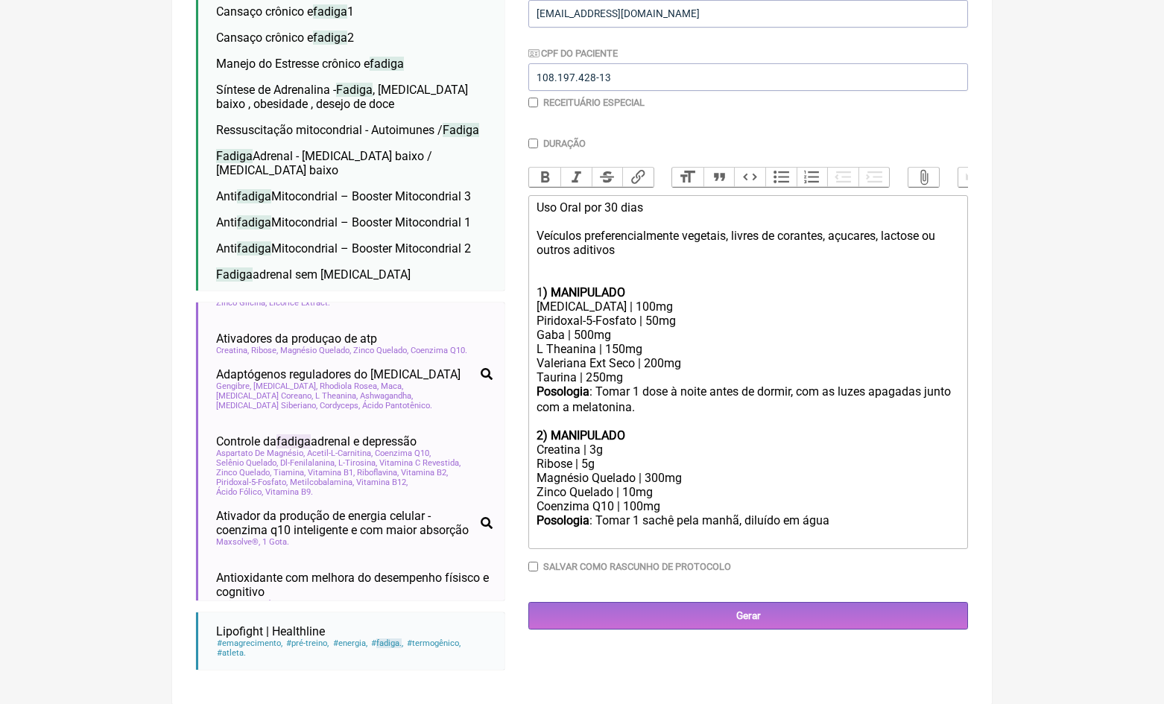
click at [619, 485] on div "Zinco Quelado | 10mg" at bounding box center [748, 492] width 423 height 14
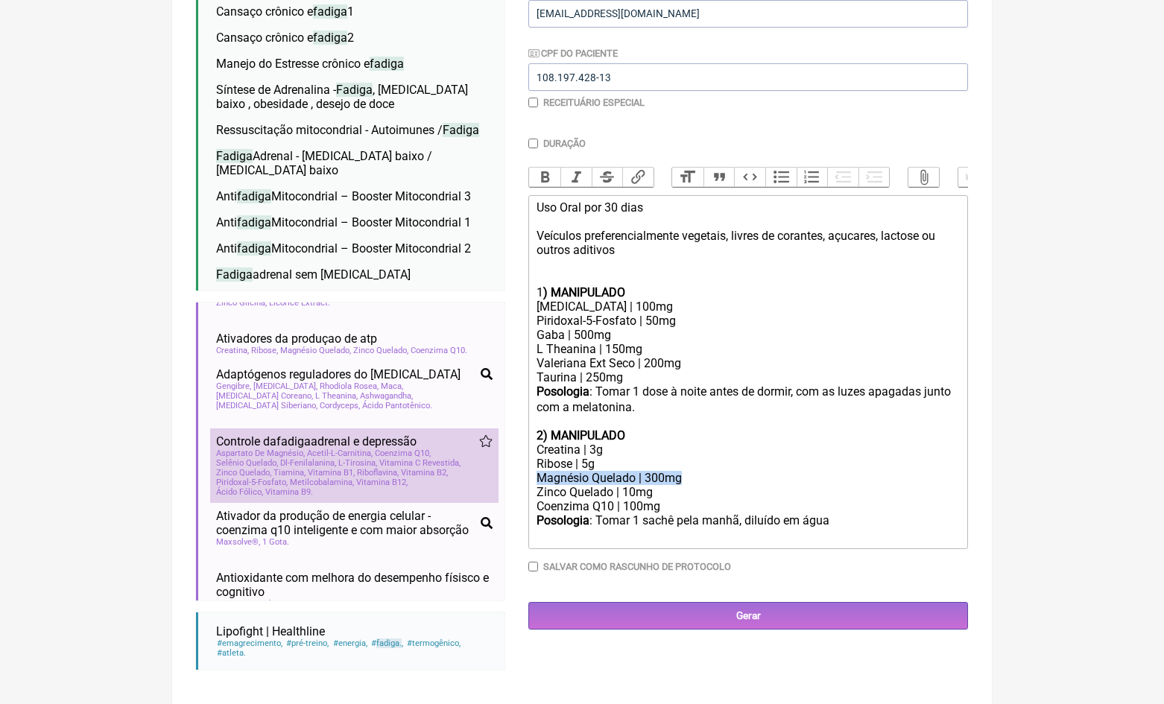
drag, startPoint x: 694, startPoint y: 461, endPoint x: 465, endPoint y: 461, distance: 228.8
click at [464, 460] on form "Buscar fadiga Protocolos Formulas Medicamentos Industrializados Suplementos / C…" at bounding box center [582, 268] width 772 height 827
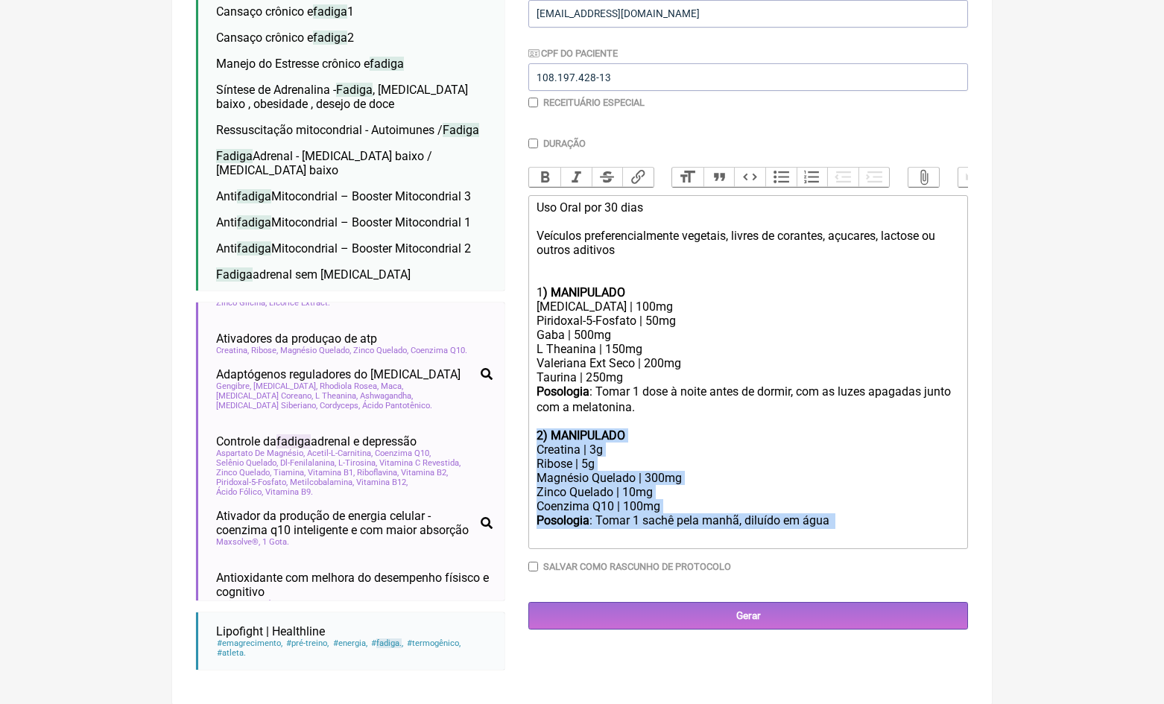
drag, startPoint x: 560, startPoint y: 515, endPoint x: 532, endPoint y: 424, distance: 95.0
click at [532, 424] on trix-editor "Uso Oral por 30 dias Veículos preferencialmente vegetais, livres de corantes, a…" at bounding box center [748, 372] width 440 height 354
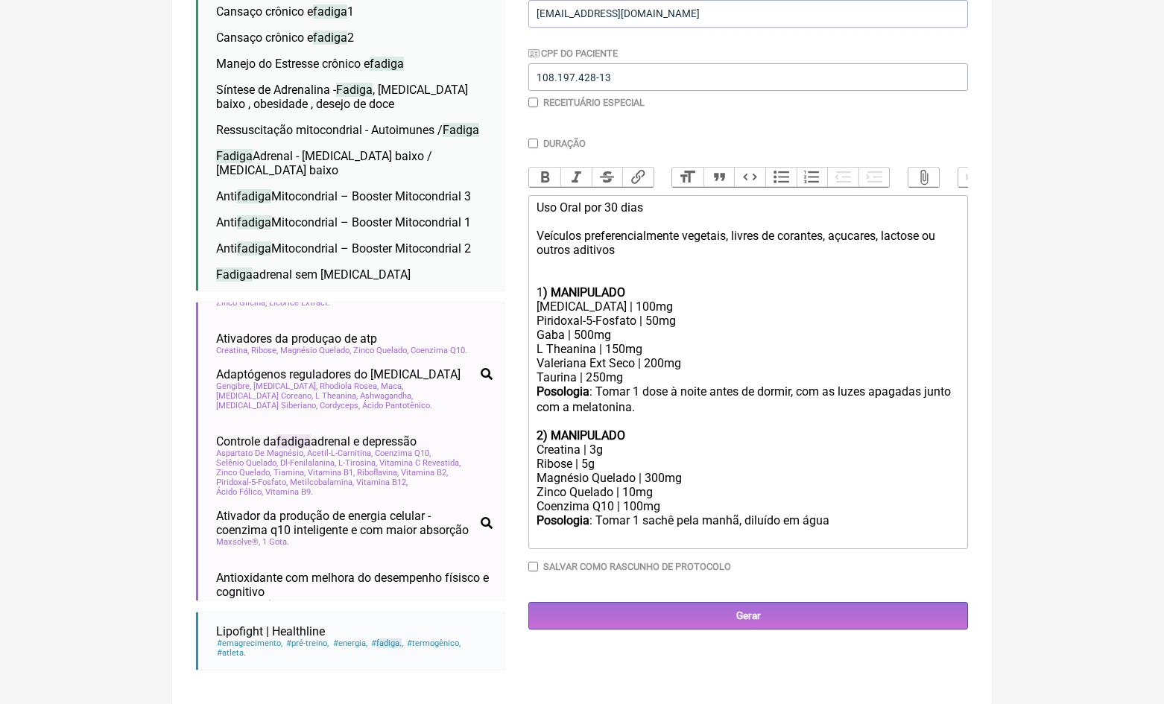
type trix-editor "<div>Uso Oral por 30 dias<br><br>Veículos preferencialmente vegetais, livres de…"
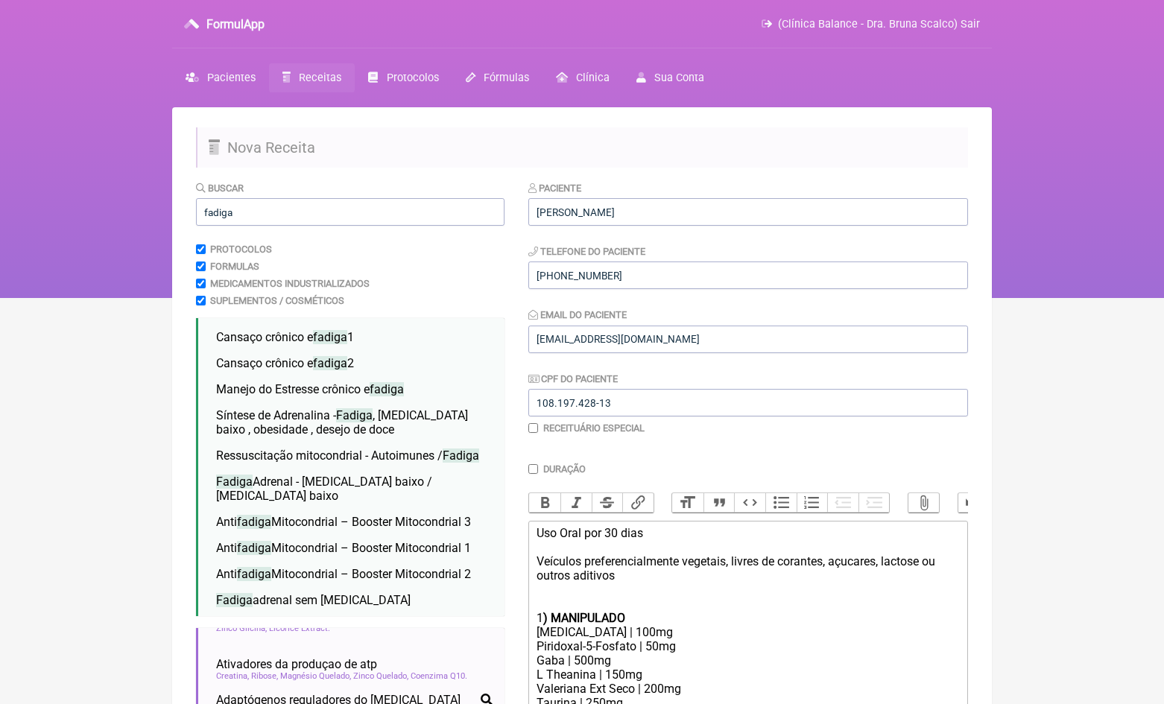
scroll to position [0, 0]
click at [274, 209] on input "fadiga" at bounding box center [350, 212] width 309 height 28
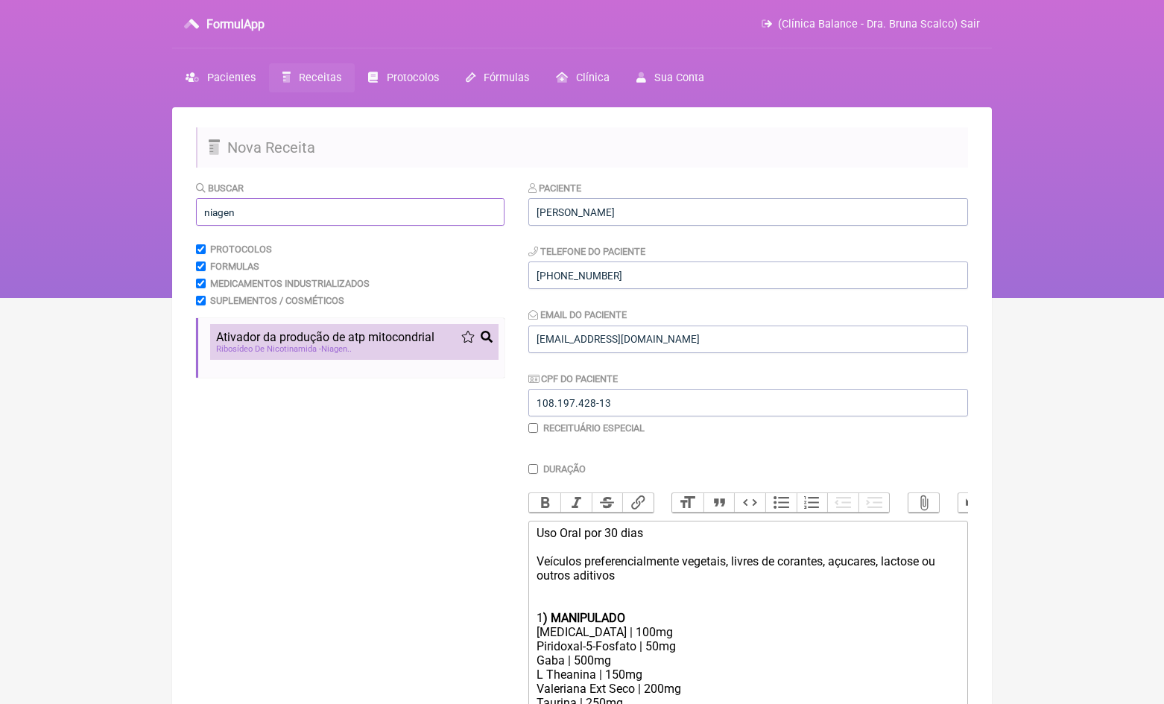
type input "niagen"
click at [331, 330] on span "Ativador da produção de atp mitocondrial" at bounding box center [325, 337] width 218 height 14
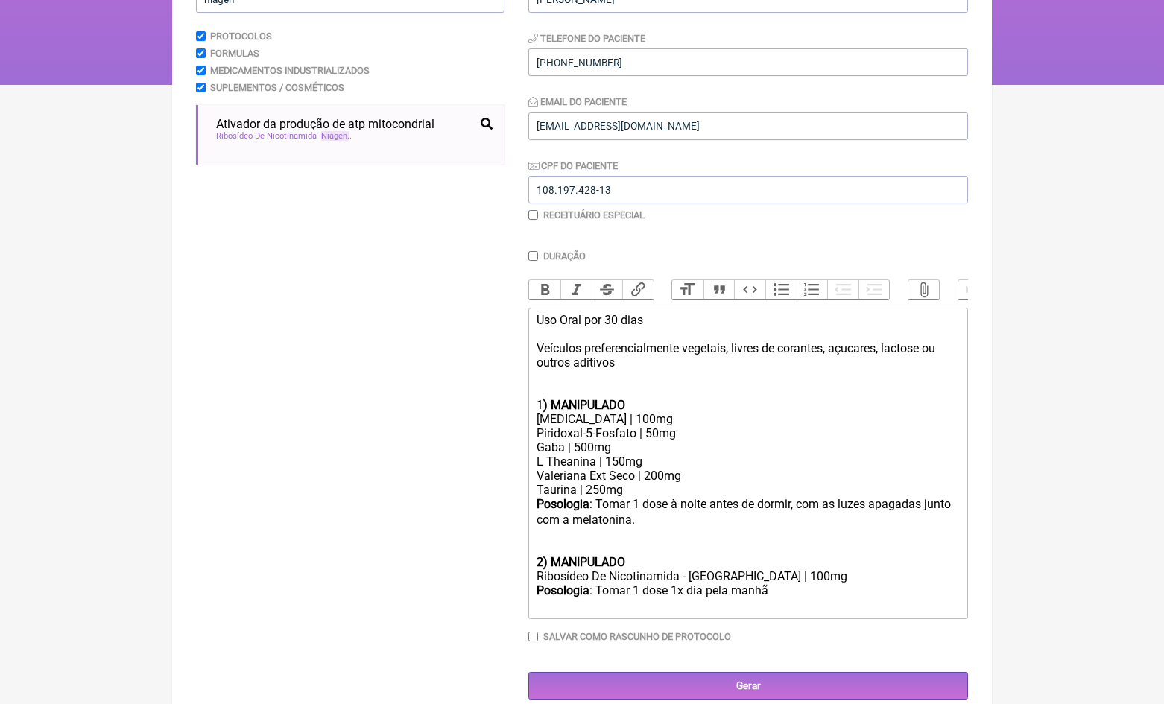
scroll to position [212, 0]
click at [572, 542] on div at bounding box center [748, 549] width 423 height 14
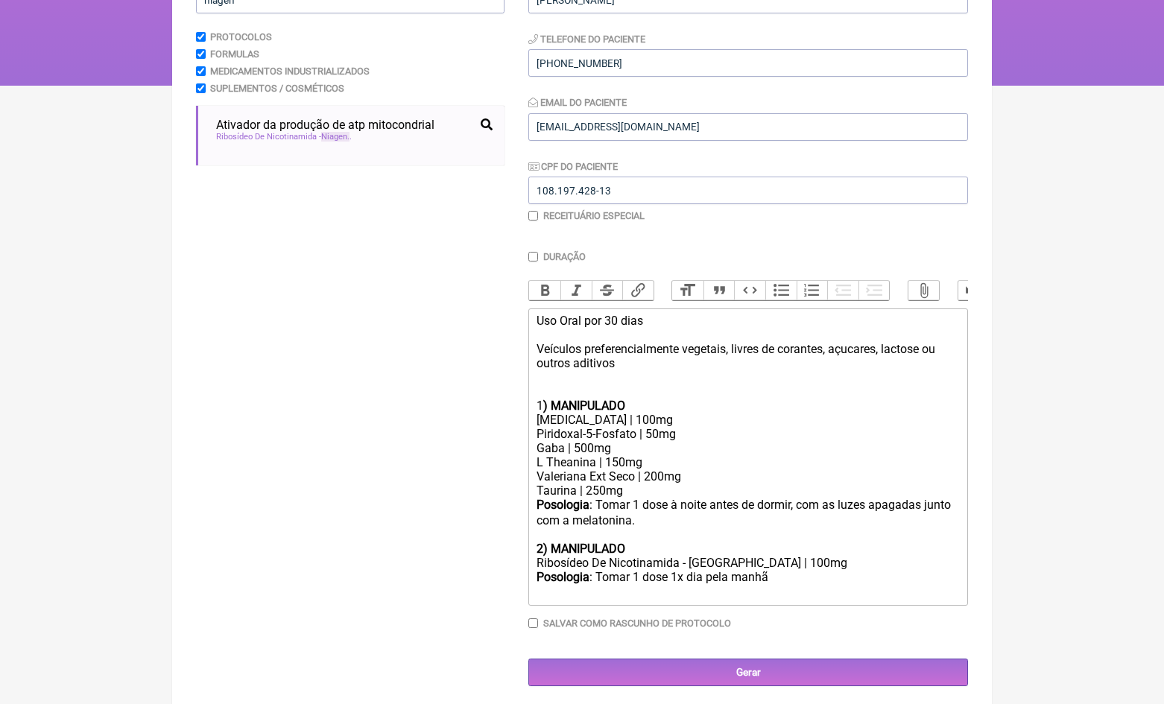
scroll to position [199, 0]
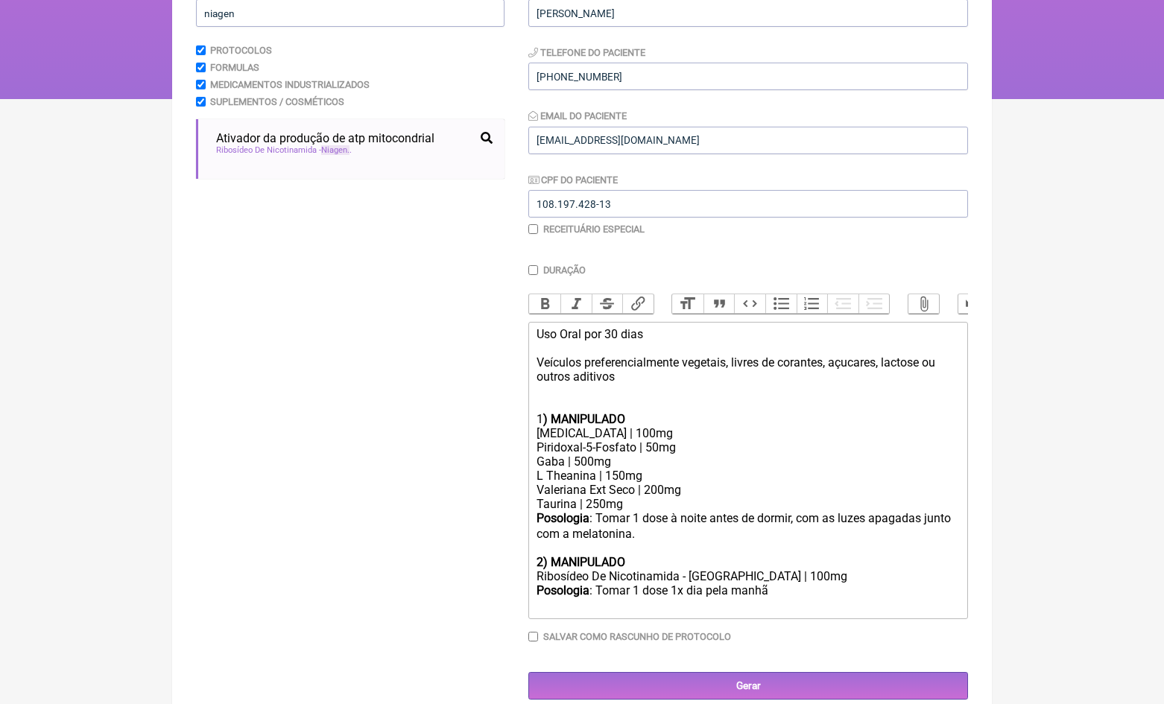
click at [778, 584] on div "Posologia : Tomar 1 dose 1x dia pela manhã ㅤ" at bounding box center [748, 599] width 423 height 30
type trix-editor "<div>Uso Oral por 30 dias<br><br>Veículos preferencialmente vegetais, livres de…"
click at [798, 672] on input "Gerar" at bounding box center [748, 686] width 440 height 28
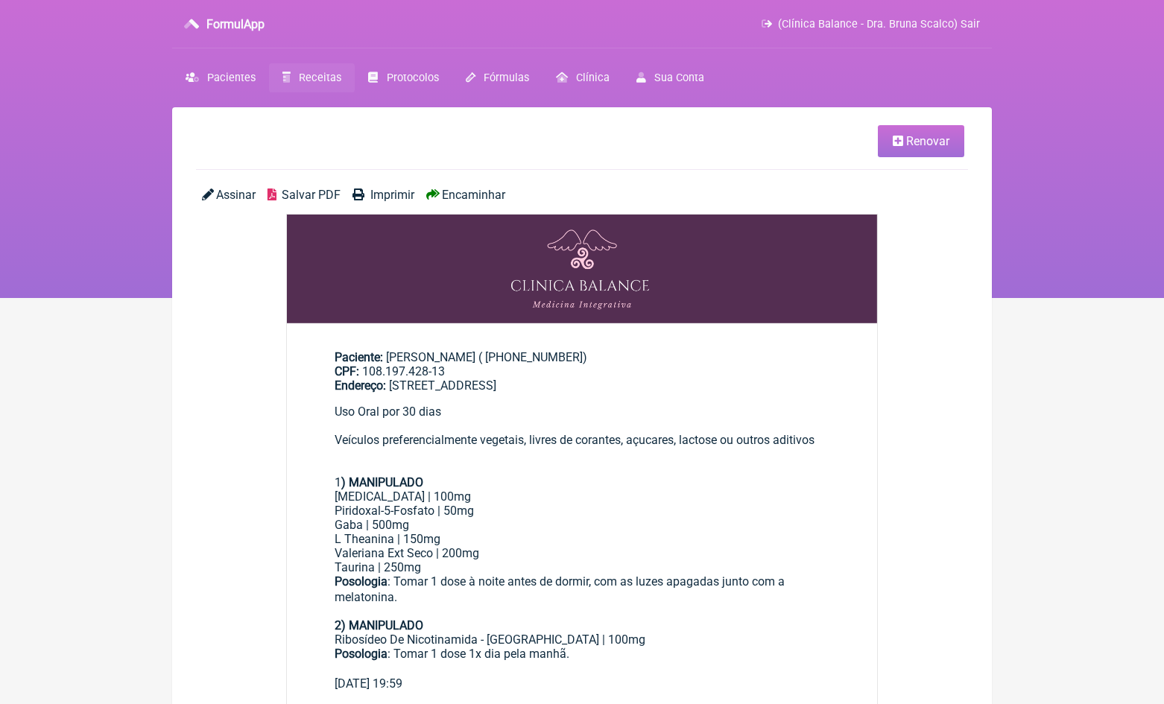
click at [485, 191] on span "Encaminhar" at bounding box center [473, 195] width 63 height 14
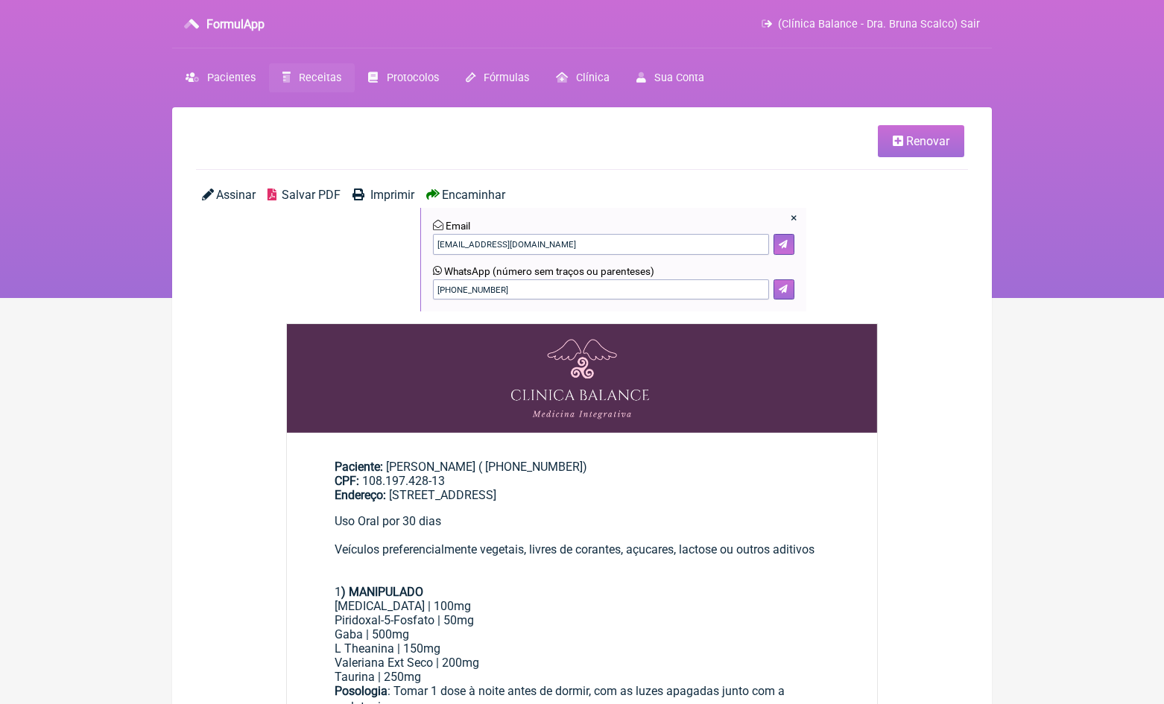
click at [790, 294] on button at bounding box center [784, 289] width 21 height 21
